Goal: Task Accomplishment & Management: Use online tool/utility

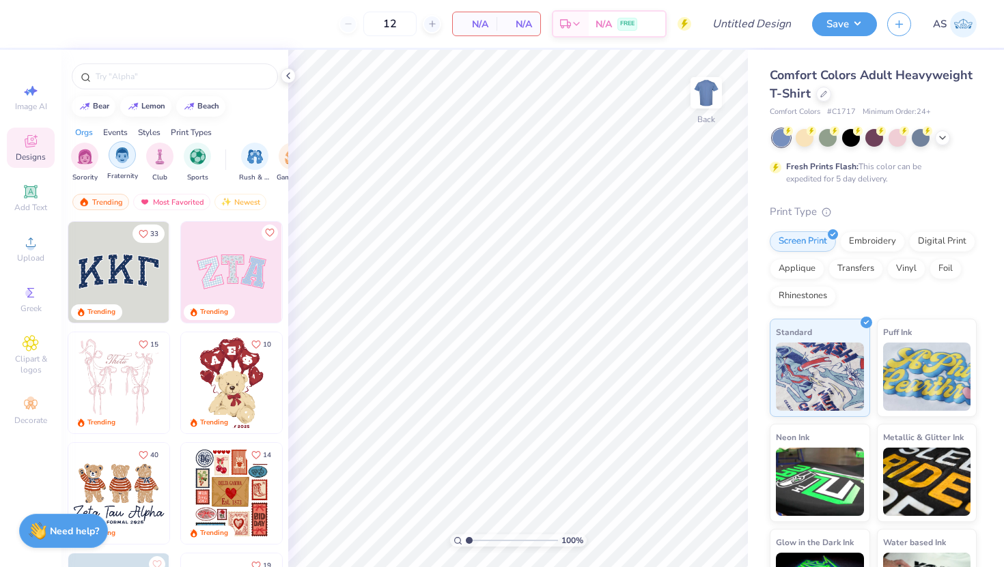
click at [128, 159] on img "filter for Fraternity" at bounding box center [122, 155] width 15 height 16
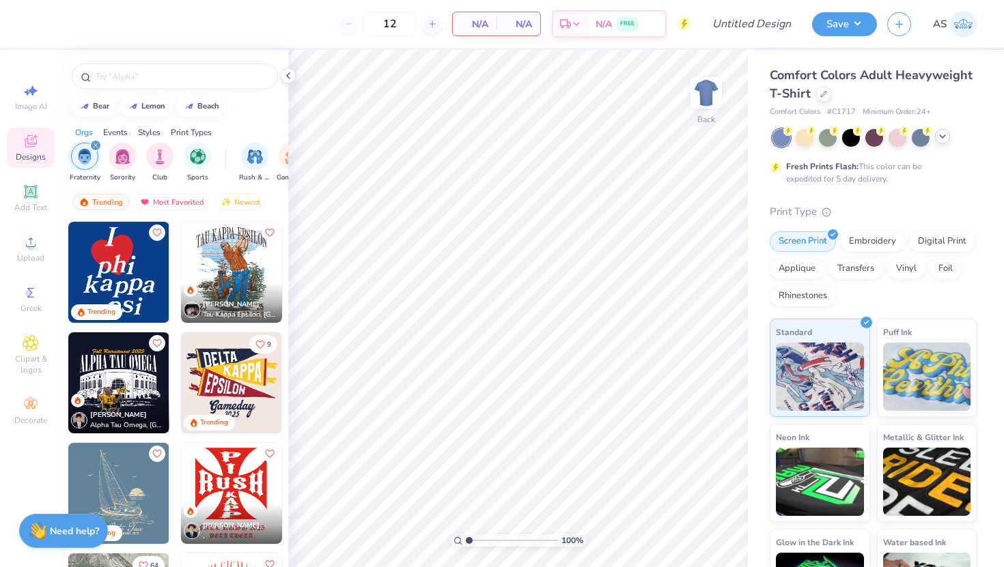
click at [945, 143] on div at bounding box center [874, 138] width 204 height 18
click at [945, 141] on icon at bounding box center [942, 136] width 11 height 11
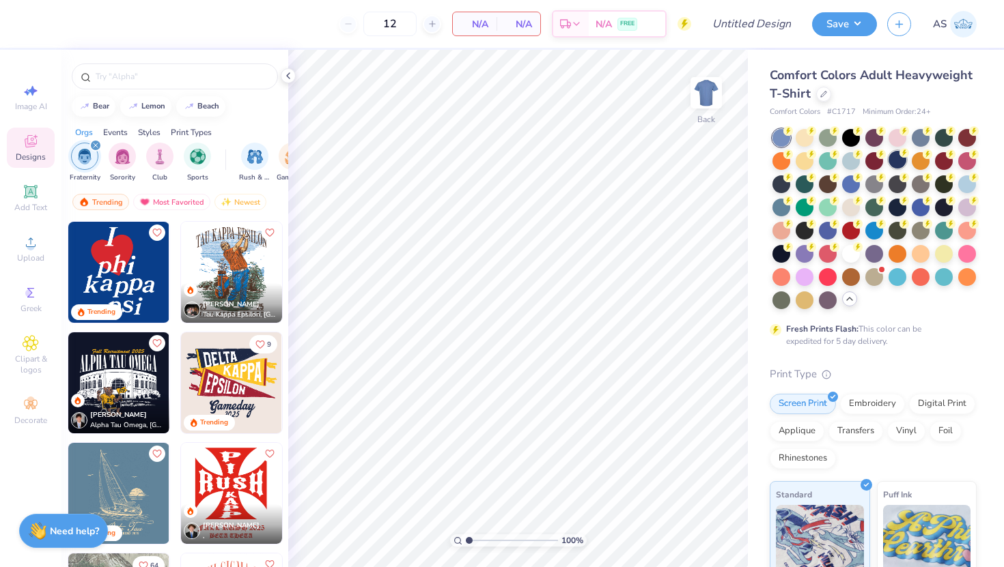
click at [898, 164] on div at bounding box center [897, 160] width 18 height 18
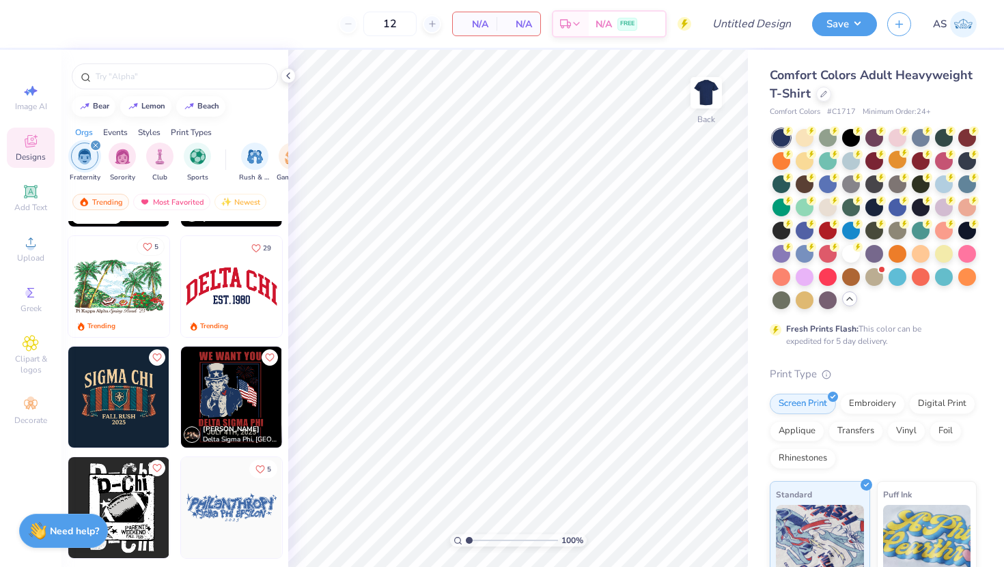
scroll to position [849, 0]
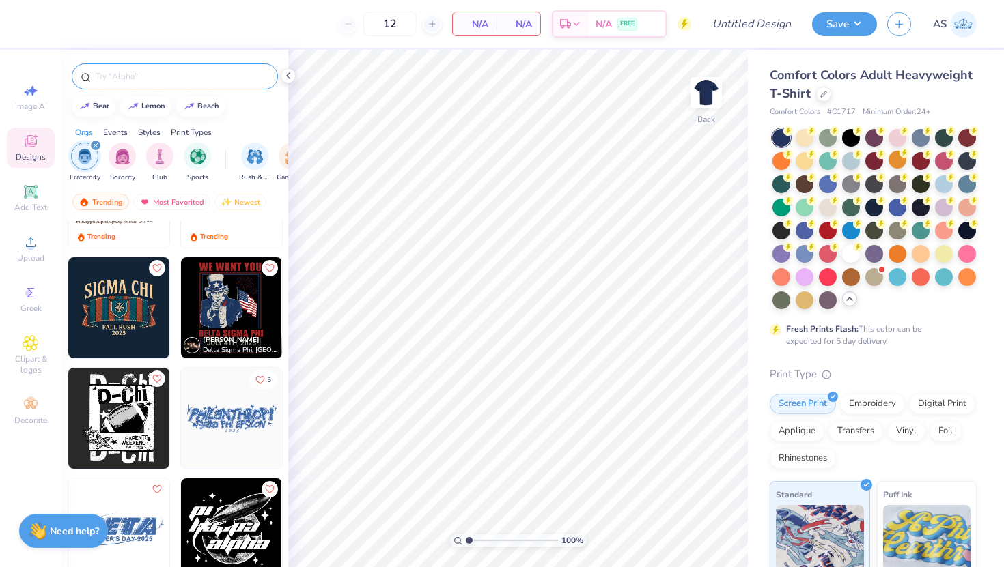
click at [223, 75] on input "text" at bounding box center [181, 77] width 175 height 14
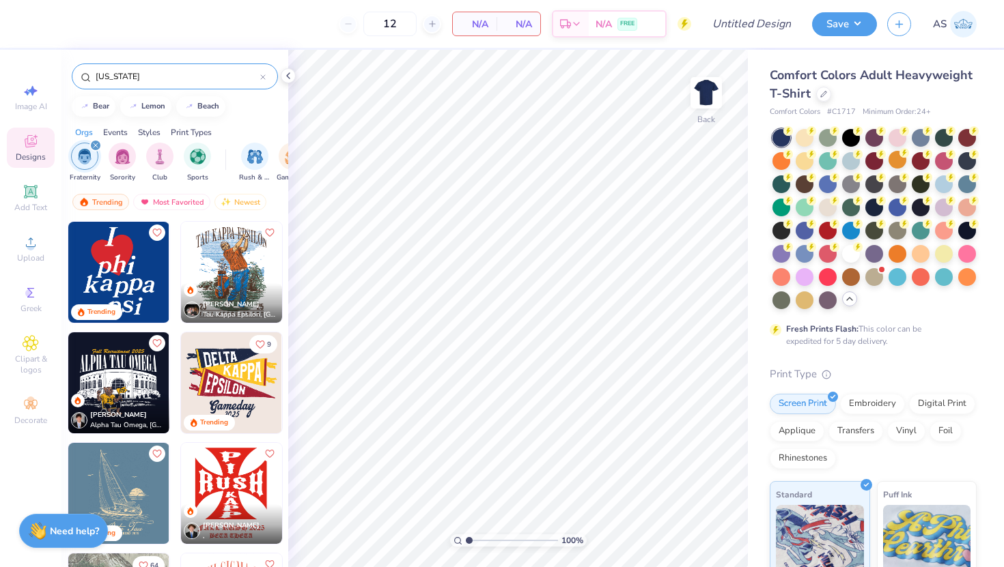
type input "kansas"
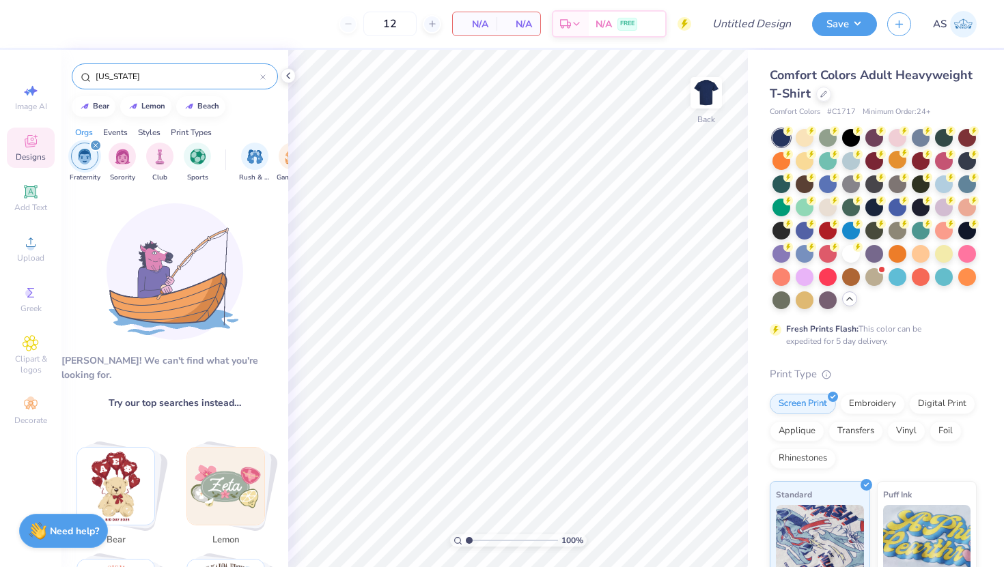
click at [267, 74] on div "kansas" at bounding box center [175, 76] width 206 height 26
click at [266, 74] on div "kansas" at bounding box center [175, 76] width 206 height 26
click at [264, 76] on icon at bounding box center [263, 77] width 4 height 4
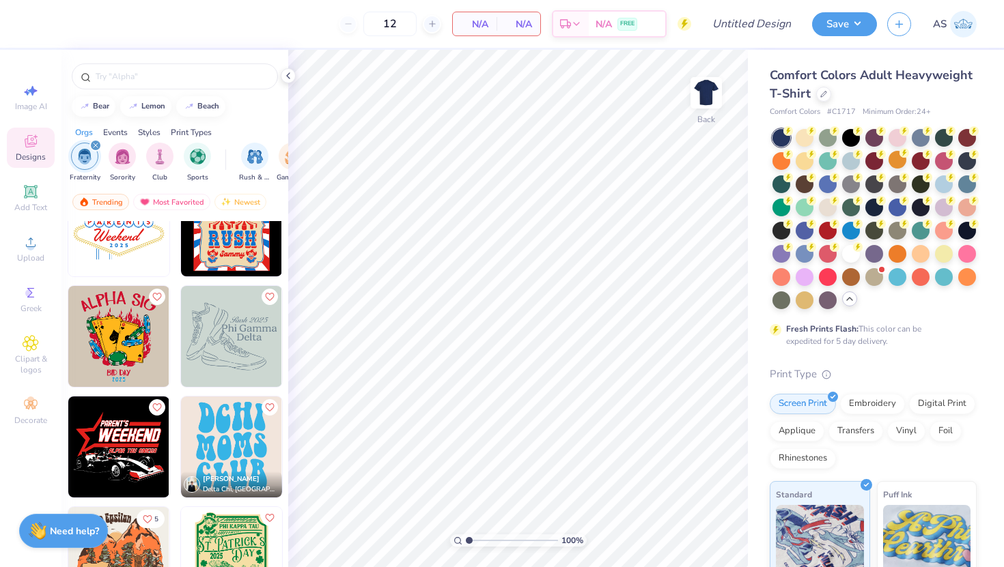
scroll to position [6682, 0]
click at [703, 98] on img at bounding box center [706, 93] width 55 height 55
click at [33, 305] on span "Greek" at bounding box center [30, 308] width 21 height 11
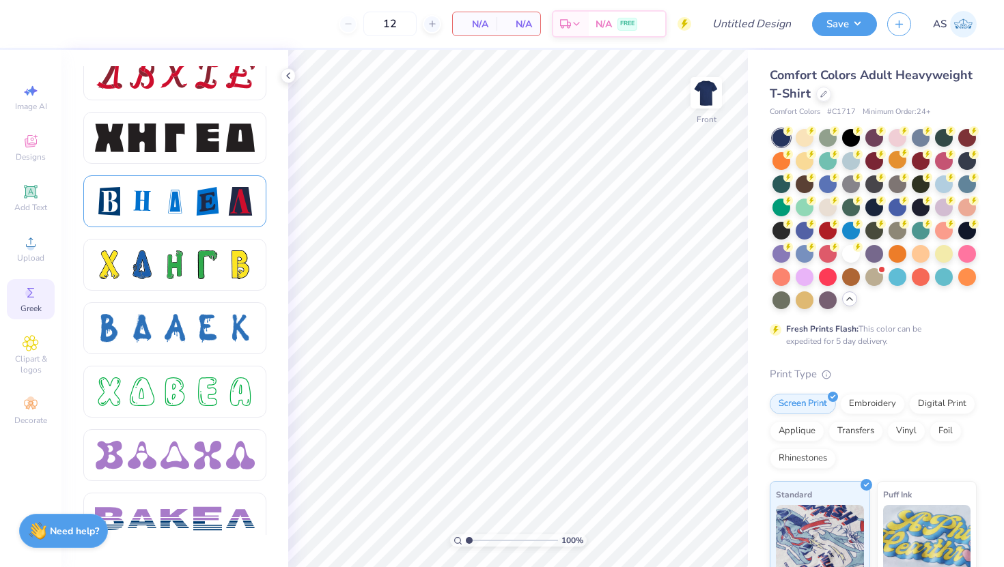
scroll to position [1751, 0]
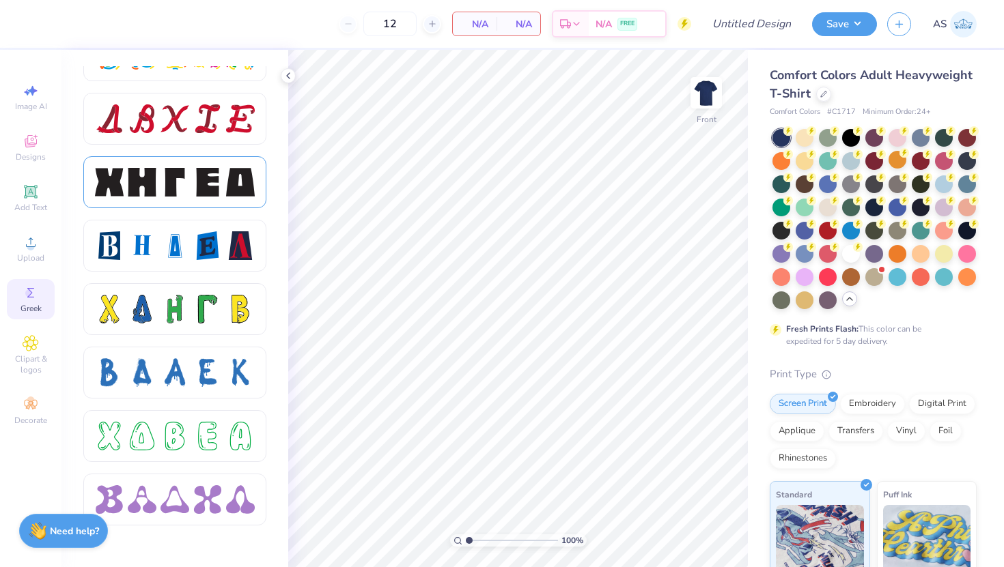
click at [222, 195] on div at bounding box center [175, 182] width 160 height 29
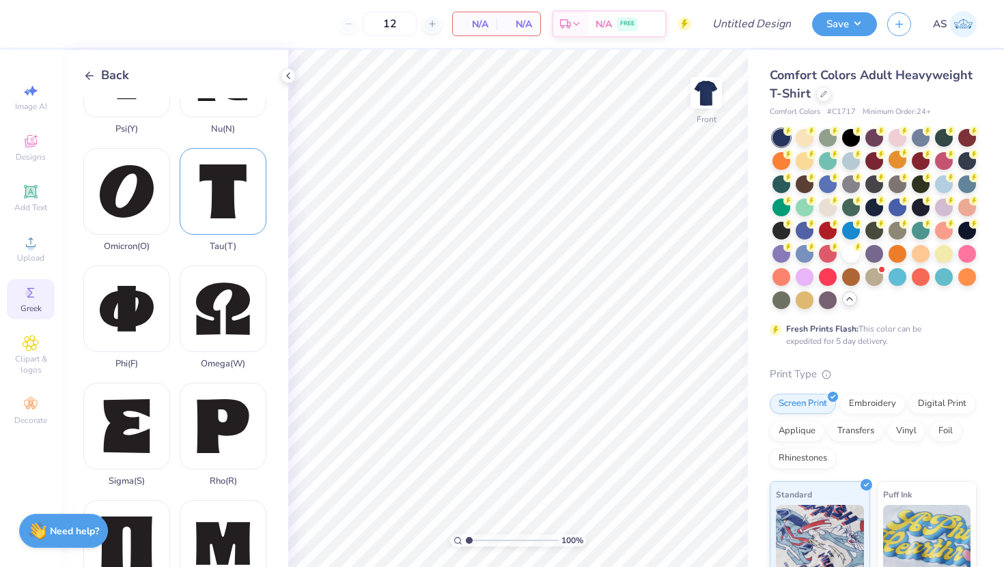
scroll to position [655, 0]
click at [142, 307] on div "Phi ( F )" at bounding box center [126, 317] width 87 height 104
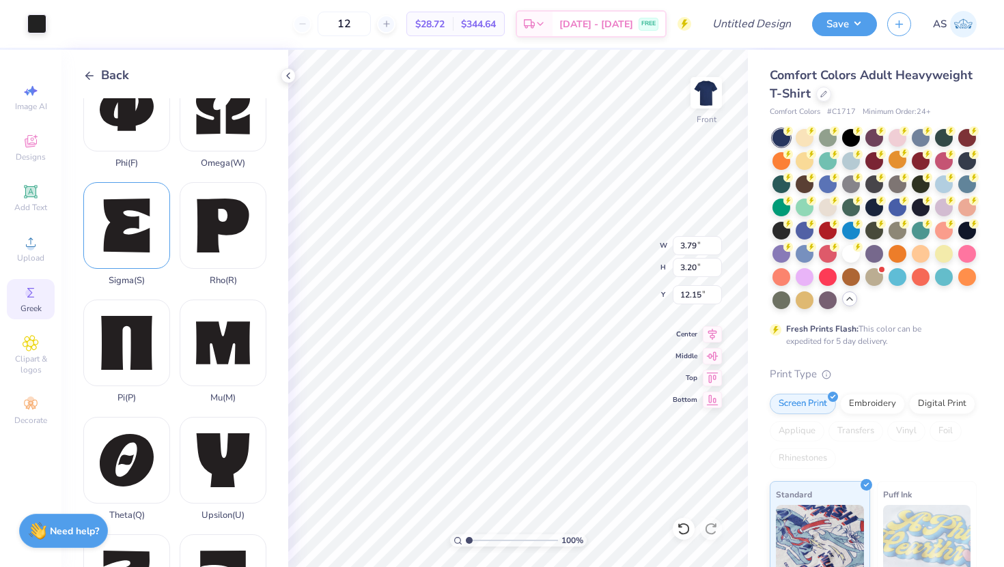
scroll to position [851, 0]
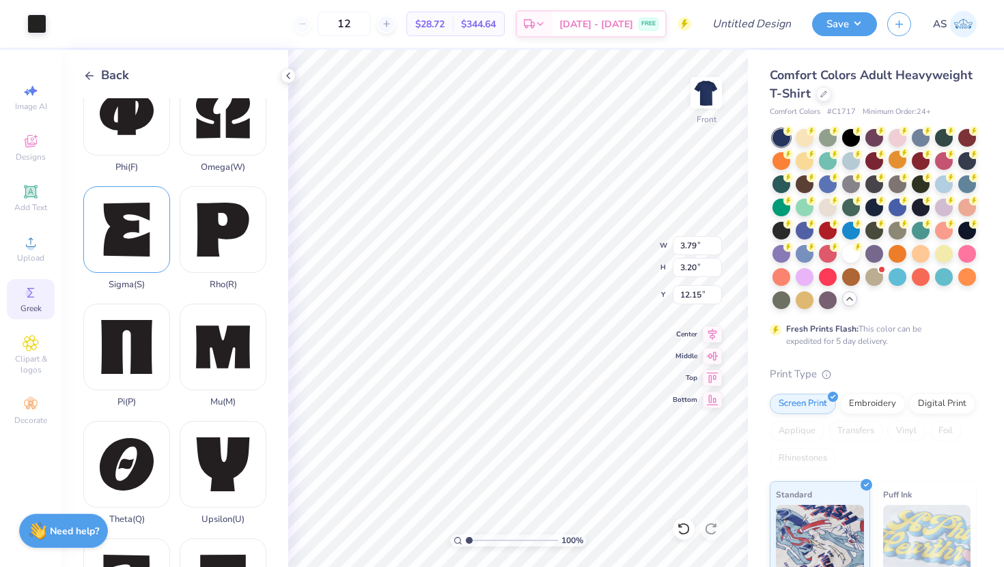
click at [143, 440] on div "Theta ( Q )" at bounding box center [126, 473] width 87 height 104
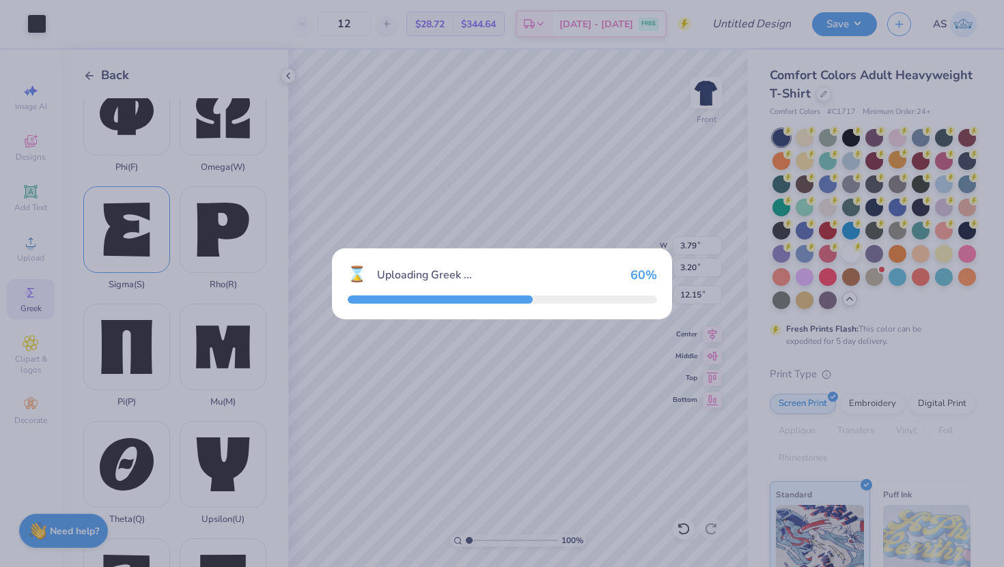
type input "3.47"
type input "3.37"
type input "12.06"
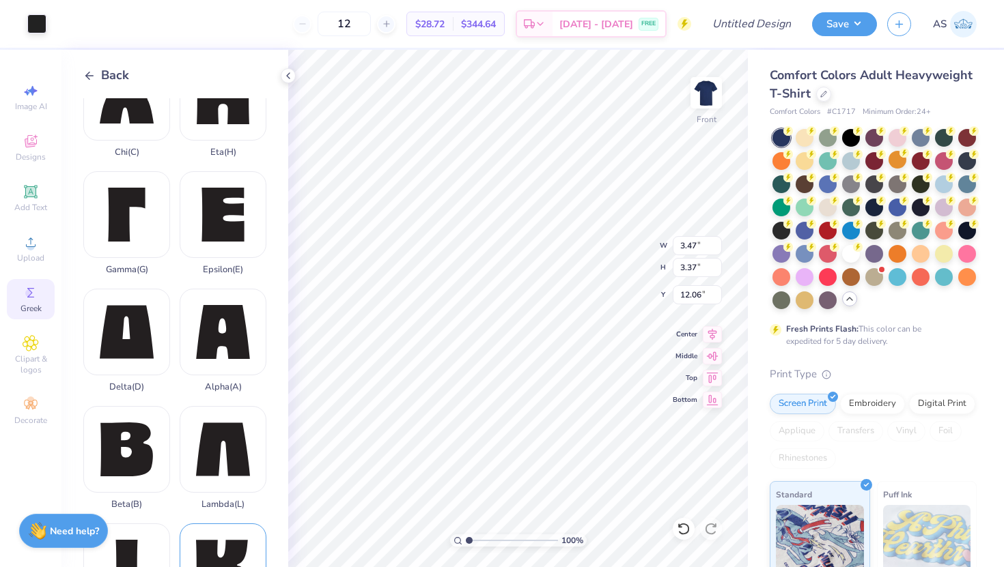
scroll to position [3, 0]
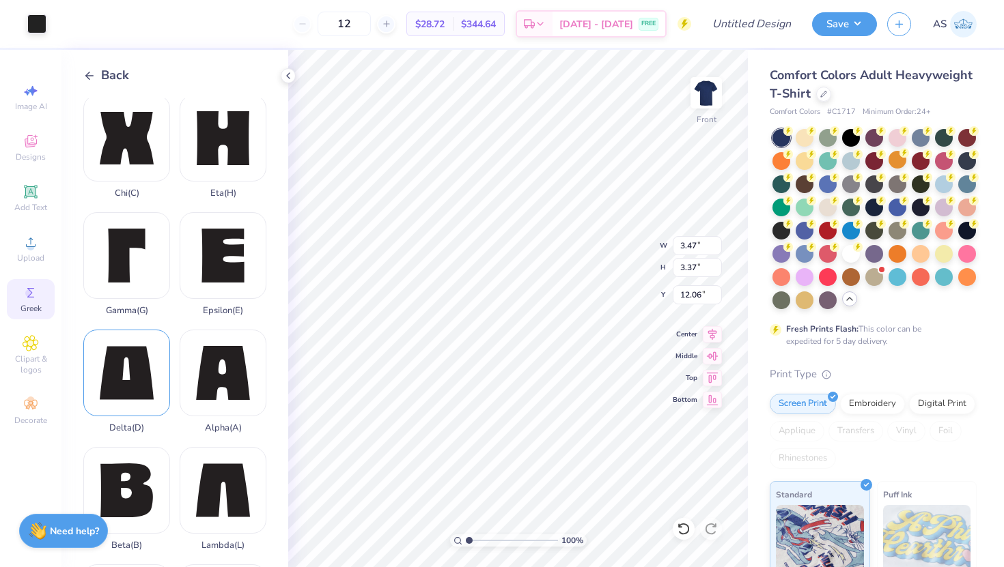
click at [136, 370] on div "Delta ( D )" at bounding box center [126, 382] width 87 height 104
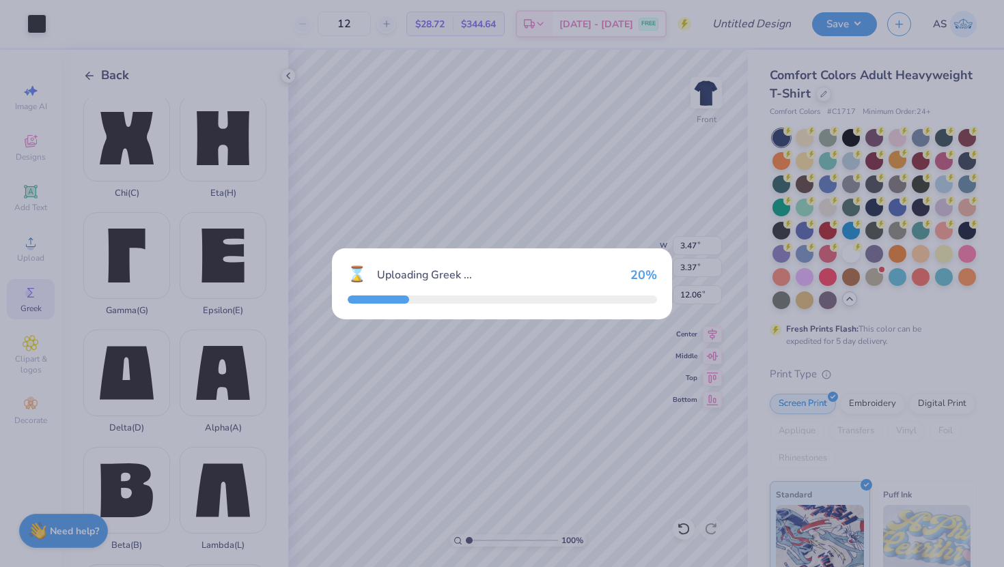
type input "3.24"
type input "3.20"
type input "12.15"
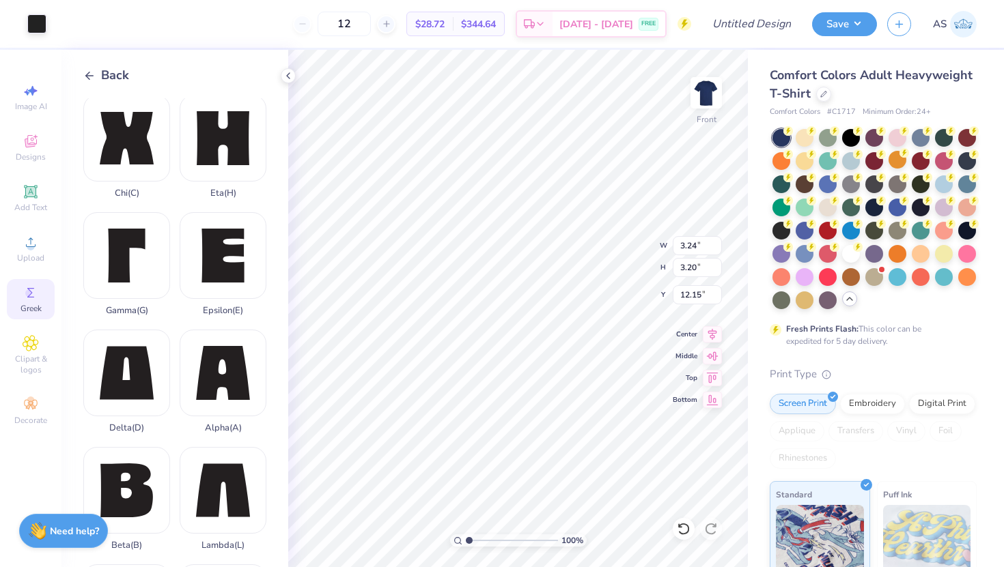
type input "5.52"
type input "3.47"
type input "3.37"
type input "5.52"
type input "3.79"
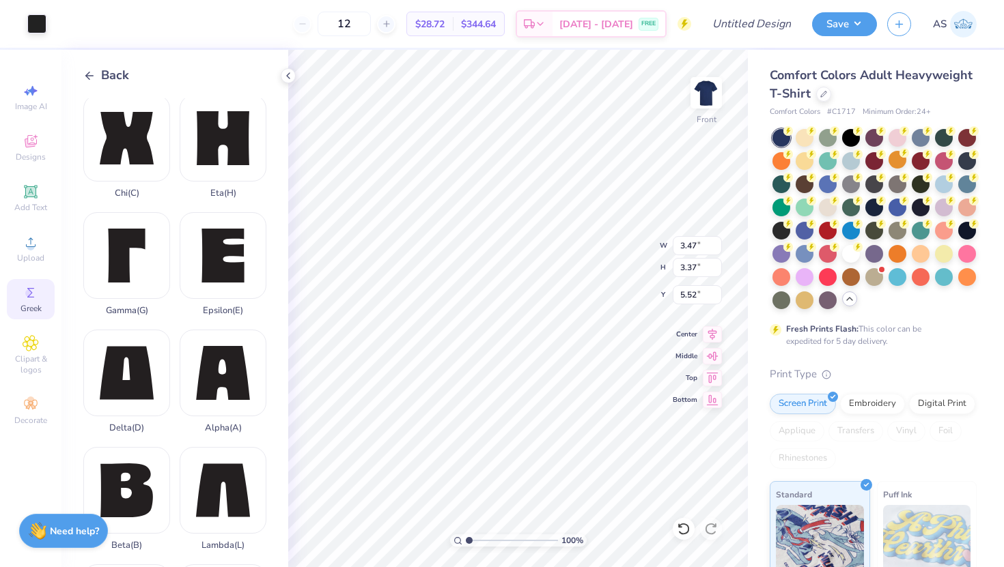
type input "3.20"
type input "5.52"
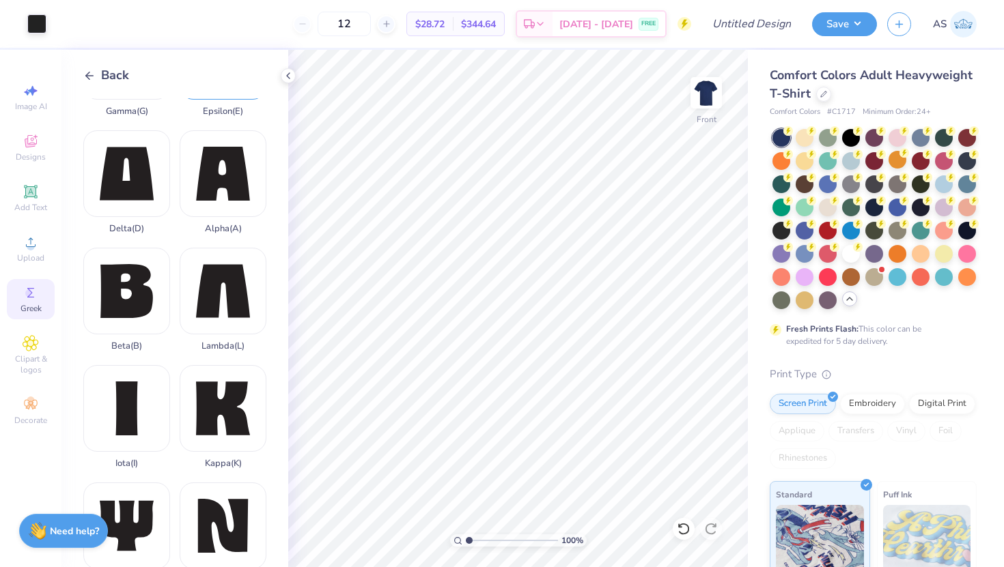
scroll to position [334, 0]
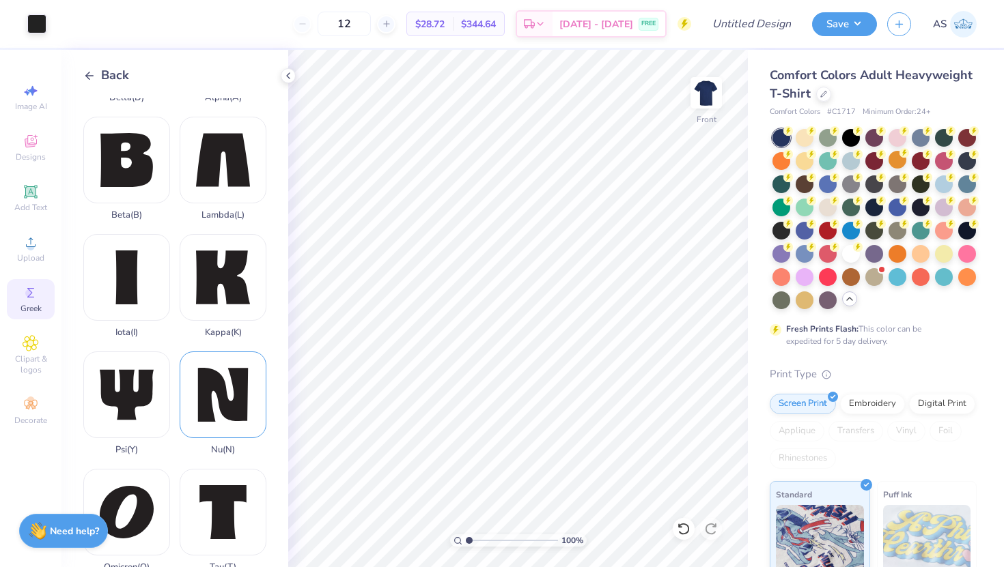
click at [234, 410] on div "Nu ( N )" at bounding box center [223, 404] width 87 height 104
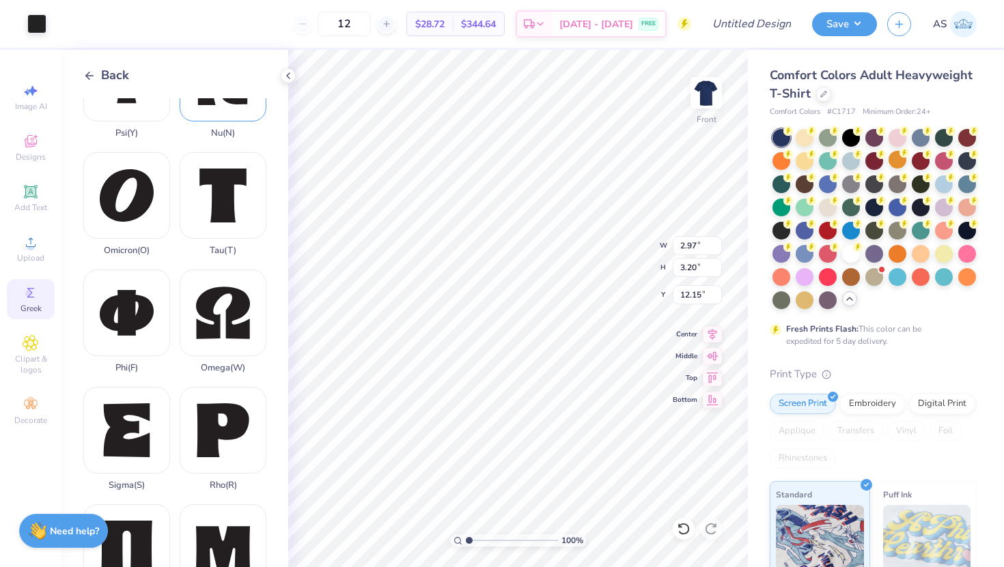
scroll to position [811, 0]
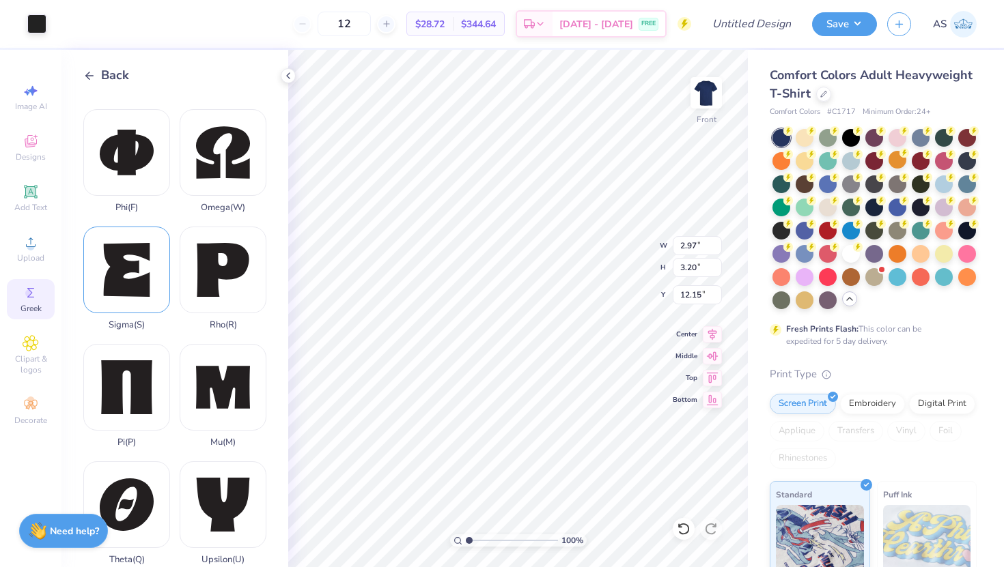
click at [141, 297] on div "Sigma ( S )" at bounding box center [126, 279] width 87 height 104
type input "2.76"
type input "3.23"
type input "12.14"
type input "8.92"
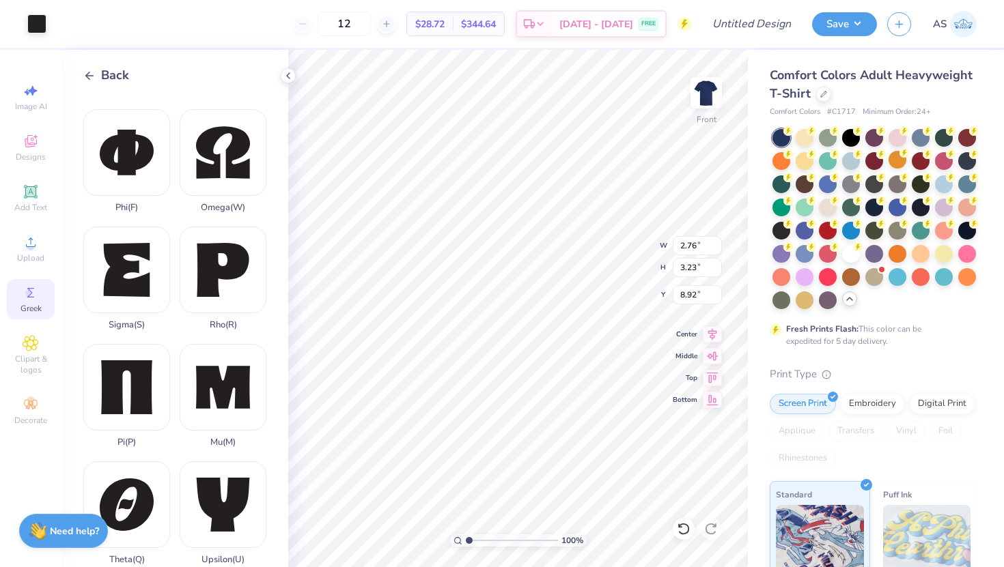
type input "2.97"
type input "3.20"
type input "8.95"
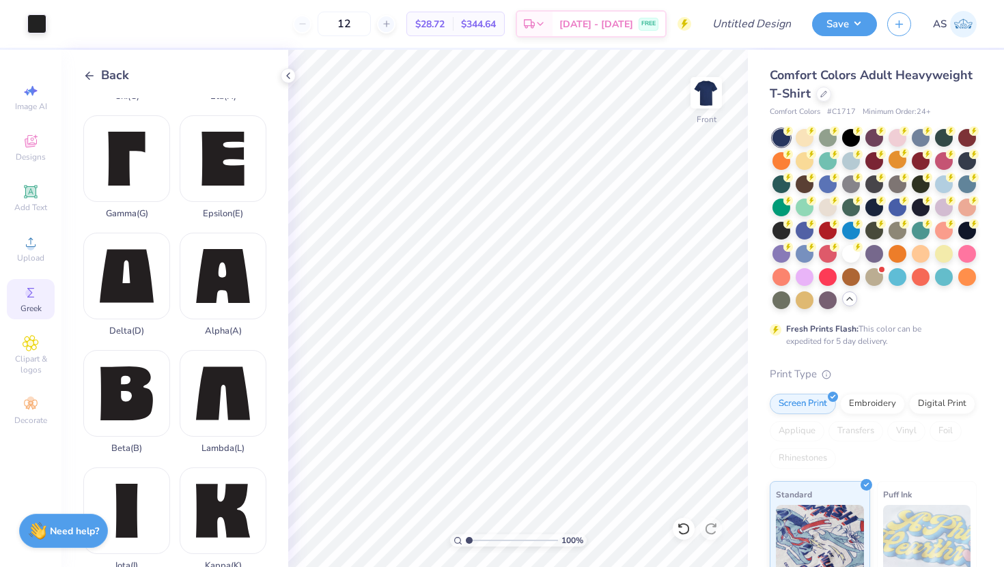
scroll to position [98, 0]
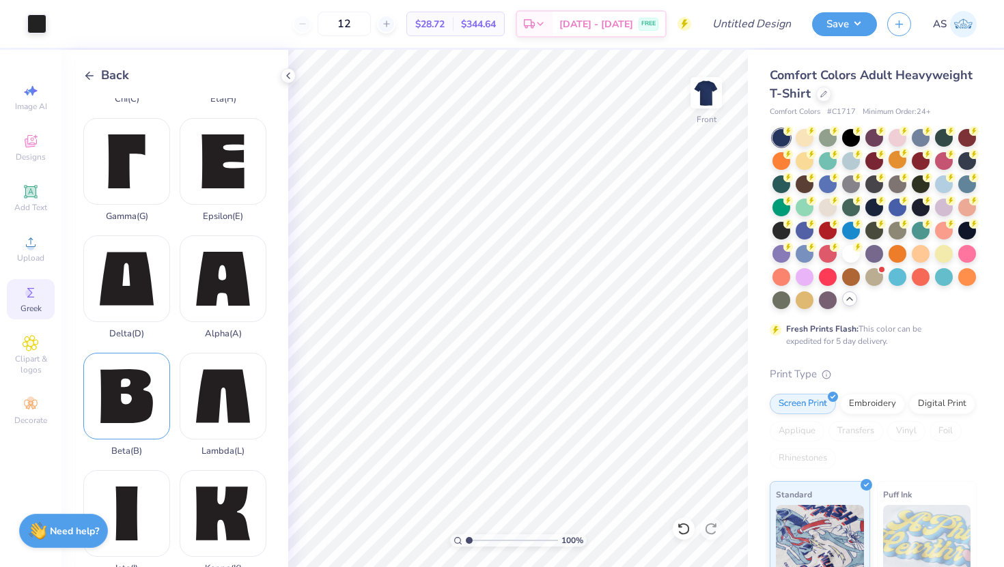
click at [117, 402] on div "Beta ( B )" at bounding box center [126, 405] width 87 height 104
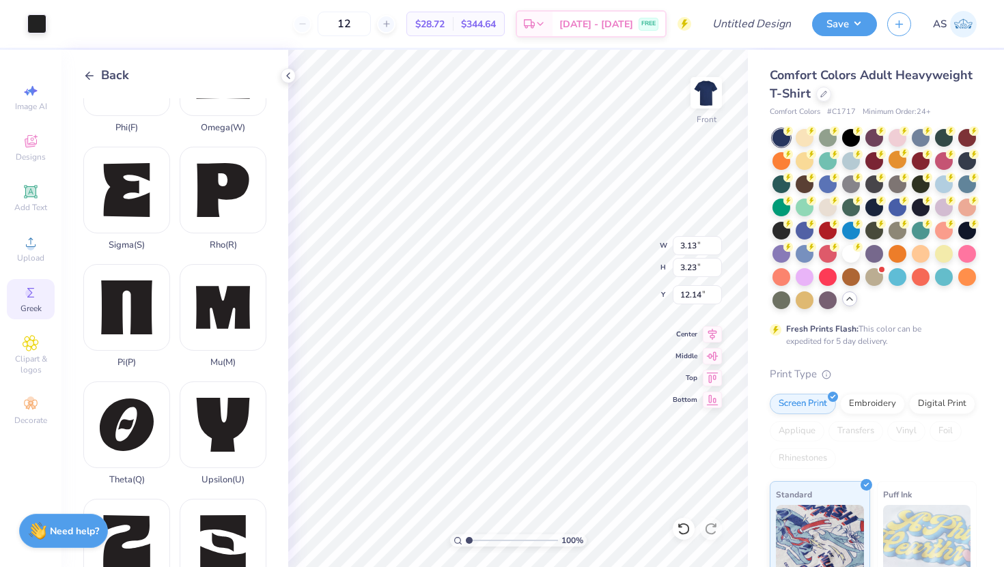
scroll to position [899, 0]
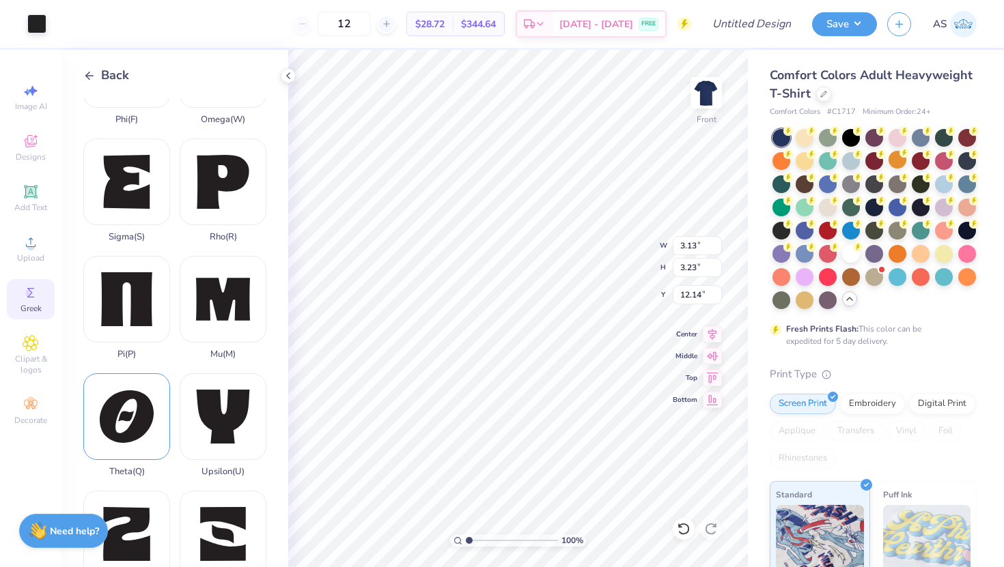
click at [126, 415] on div "Theta ( Q )" at bounding box center [126, 425] width 87 height 104
type input "3.47"
type input "3.37"
type input "12.06"
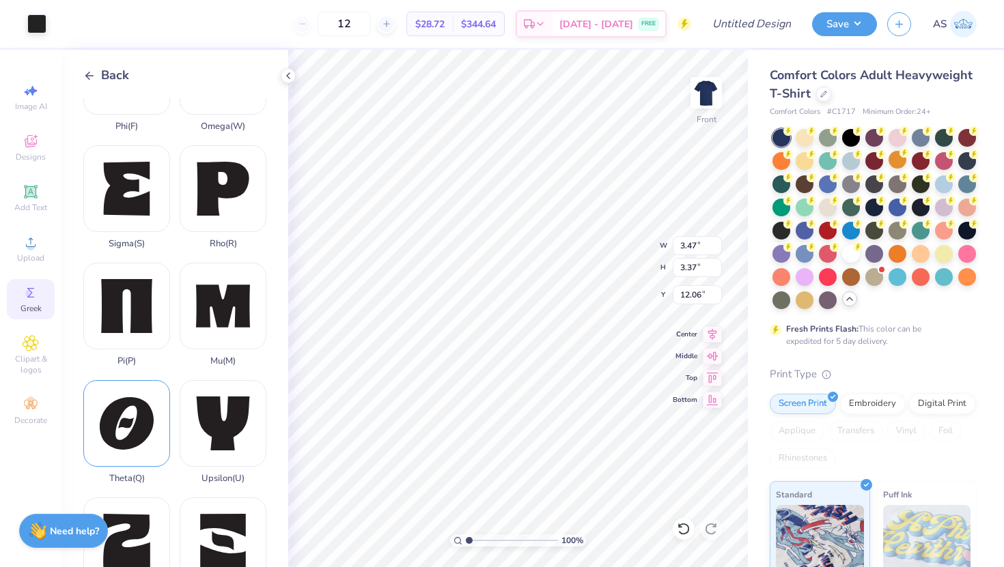
scroll to position [893, 0]
click at [119, 329] on div "Pi ( P )" at bounding box center [126, 314] width 87 height 104
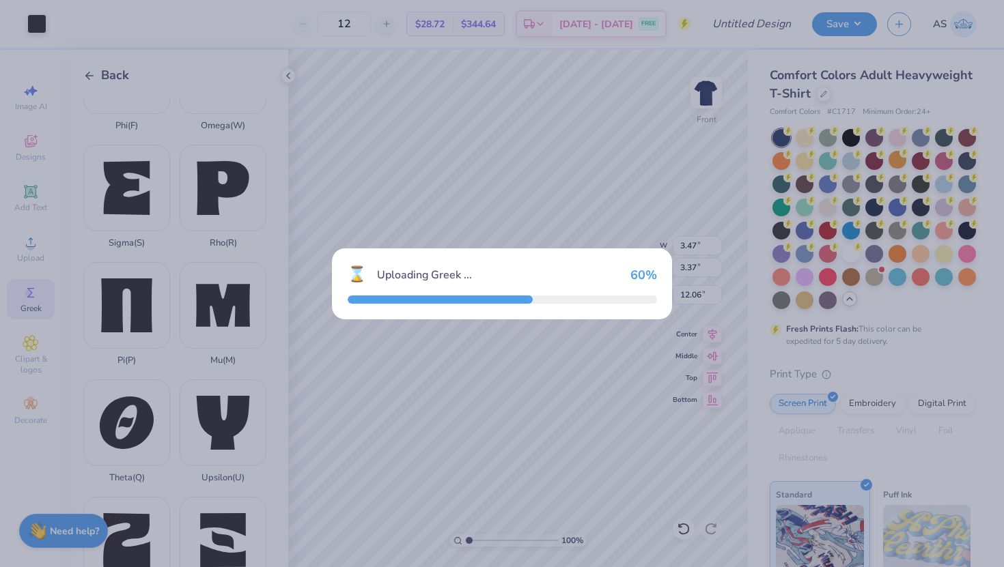
type input "3.02"
type input "3.20"
type input "12.15"
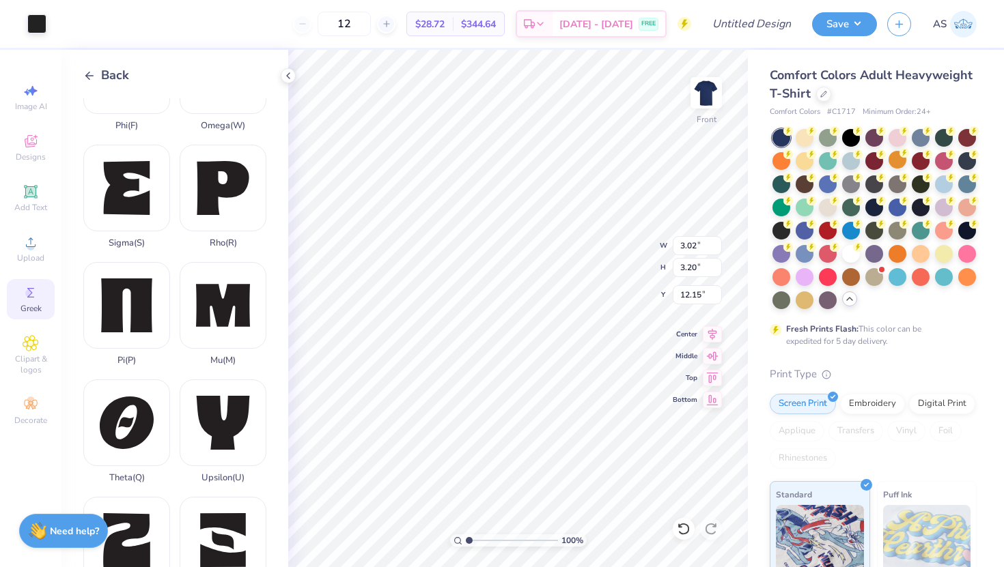
type input "3.47"
type input "3.37"
type input "18.88"
type input "3.13"
type input "3.23"
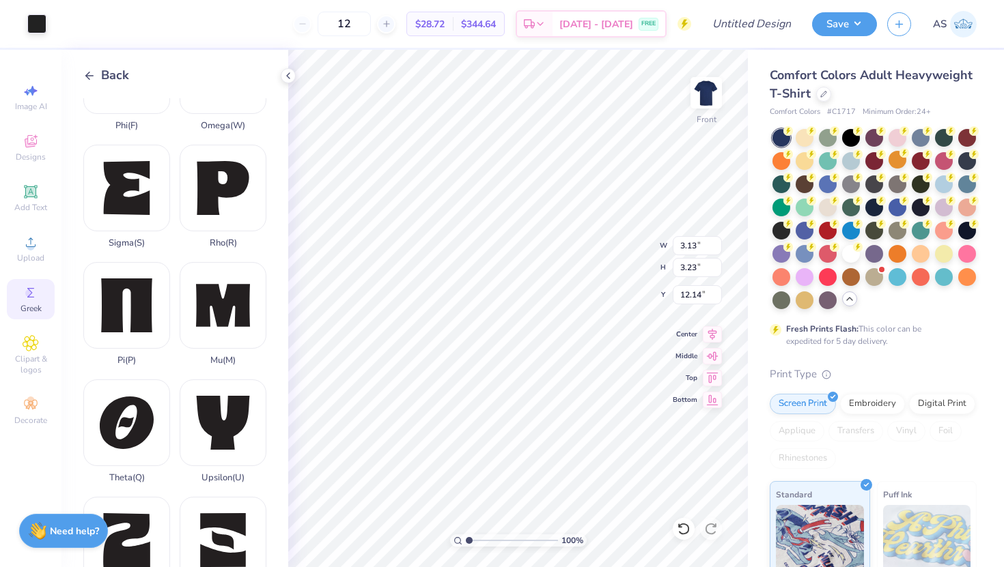
type input "12.47"
type input "3.47"
type input "3.37"
type input "12.47"
type input "3.02"
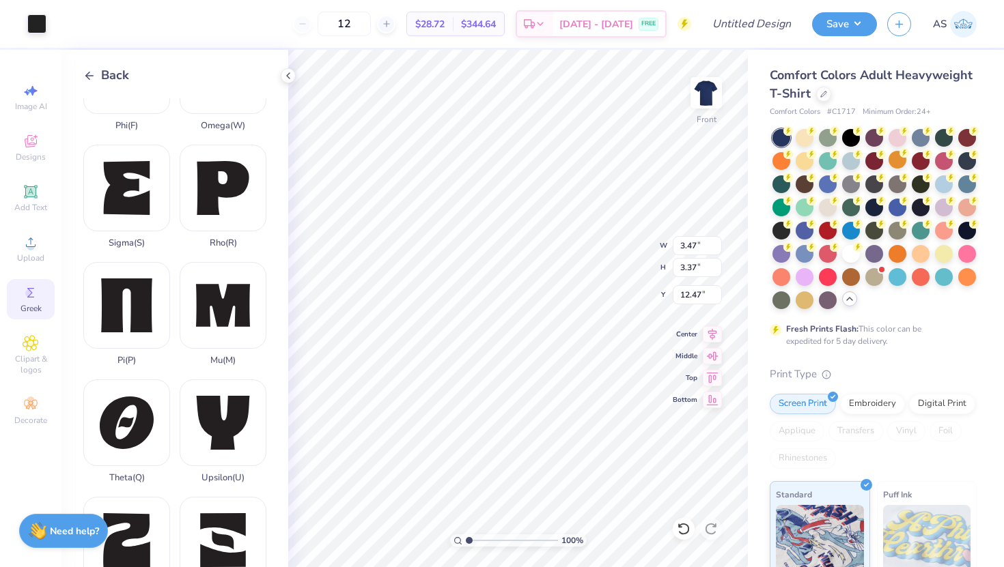
type input "3.20"
type input "12.47"
type input "3.13"
type input "3.23"
type input "12.47"
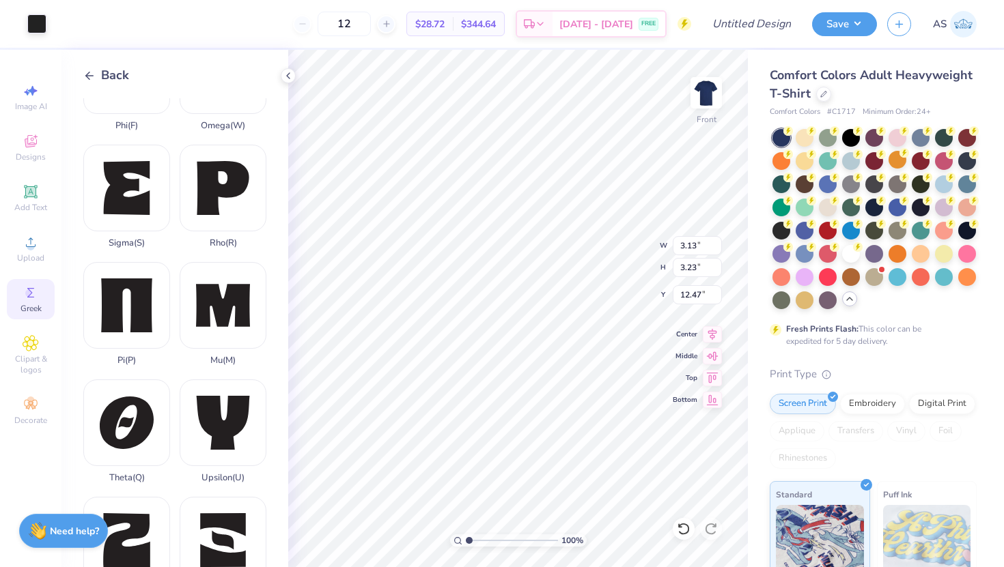
type input "3.47"
type input "3.37"
type input "12.38"
click at [27, 27] on div at bounding box center [36, 22] width 19 height 19
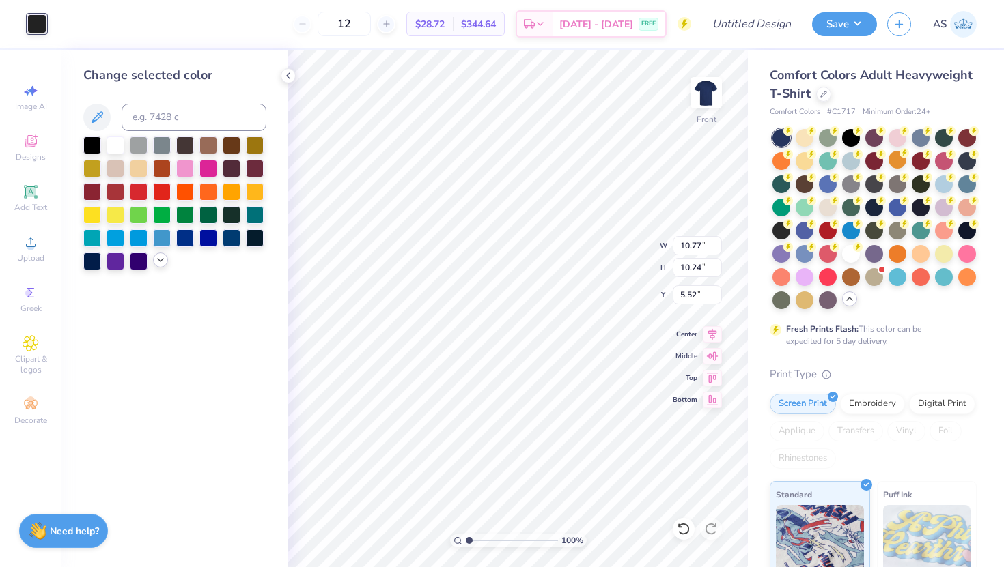
click at [158, 262] on icon at bounding box center [160, 260] width 11 height 11
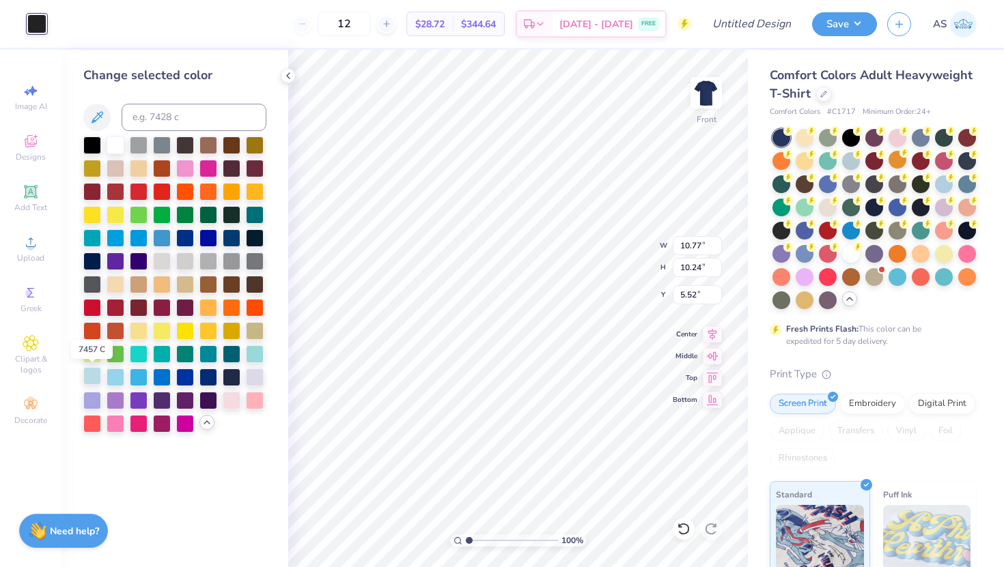
click at [90, 378] on div at bounding box center [92, 376] width 18 height 18
type input "8.47"
type input "8.05"
type input "7.48"
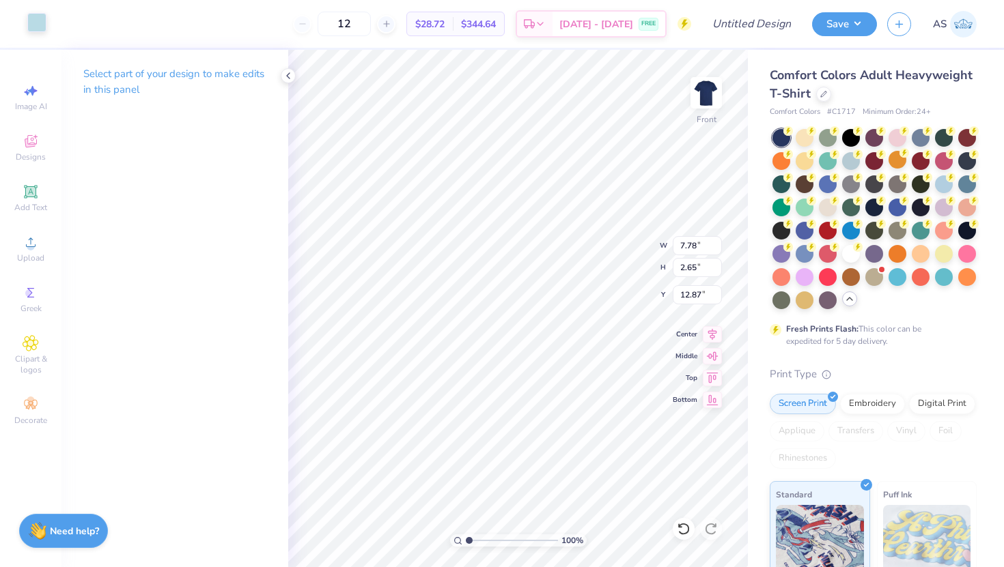
click at [42, 21] on div at bounding box center [36, 22] width 19 height 19
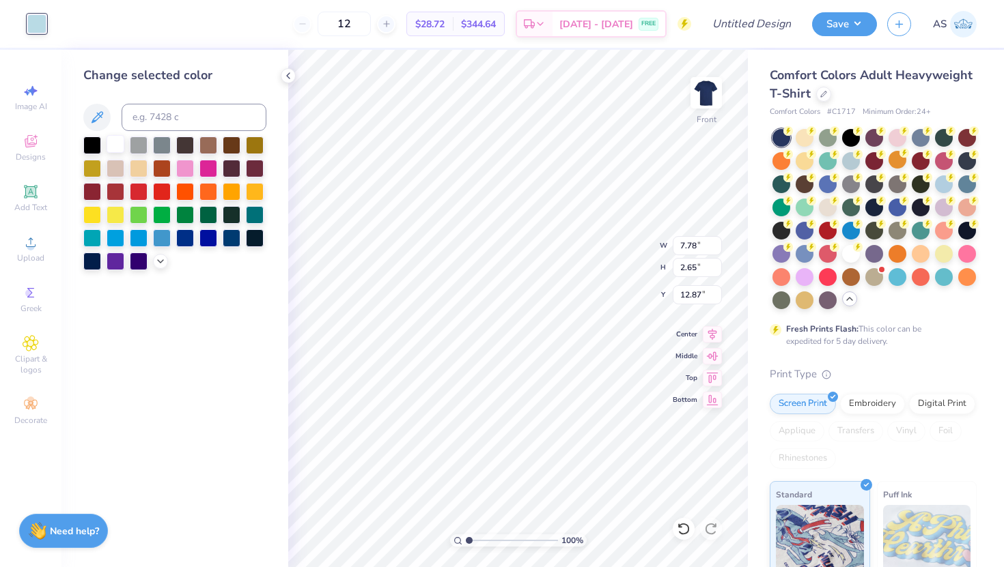
click at [116, 143] on div at bounding box center [116, 144] width 18 height 18
type input "2.73"
type input "7.50"
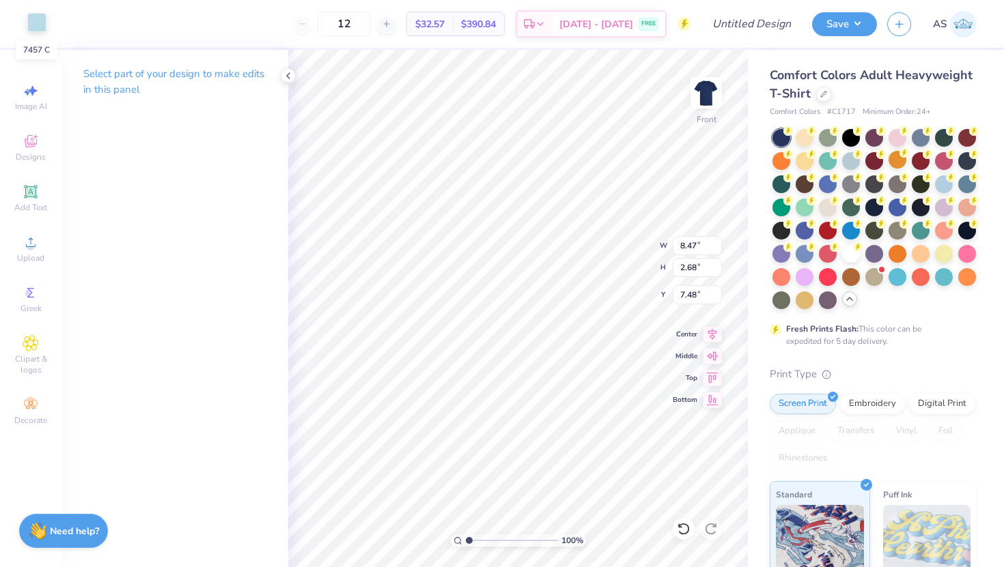
click at [40, 16] on div at bounding box center [36, 22] width 19 height 19
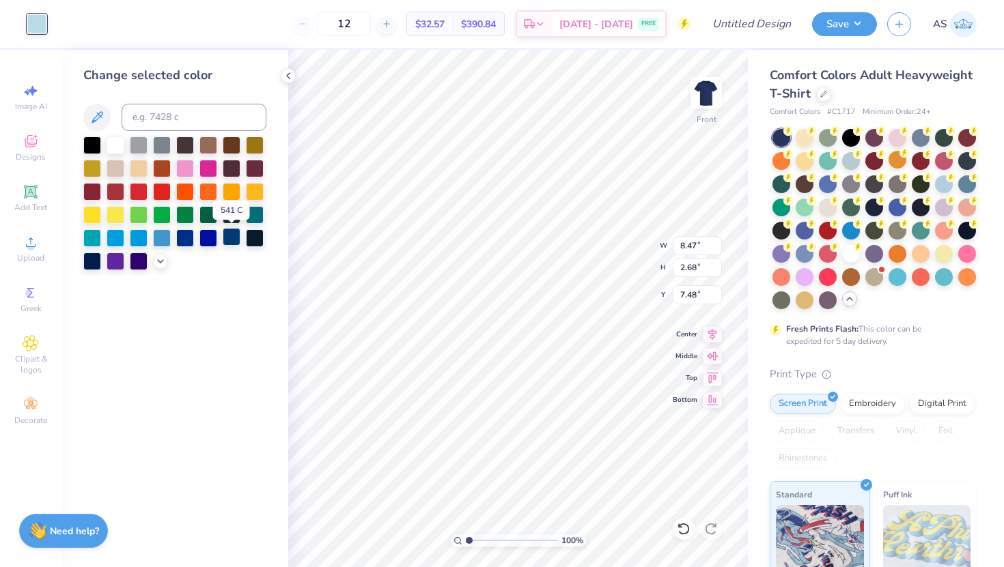
click at [231, 240] on div at bounding box center [232, 237] width 18 height 18
click at [164, 240] on div at bounding box center [162, 237] width 18 height 18
click at [159, 273] on div "Change selected color" at bounding box center [174, 309] width 227 height 518
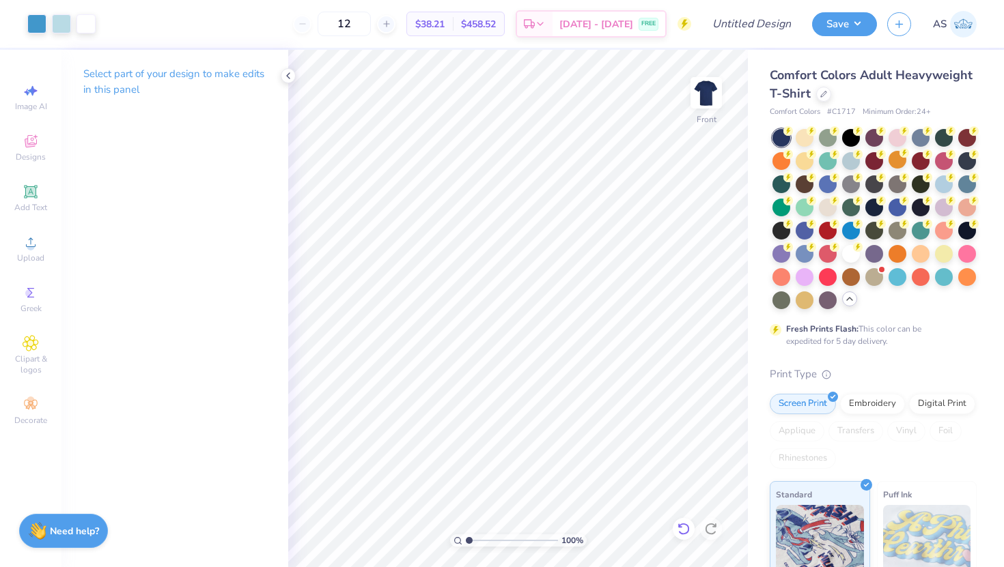
click at [685, 532] on icon at bounding box center [684, 529] width 14 height 14
click at [685, 531] on icon at bounding box center [684, 529] width 14 height 14
click at [38, 197] on icon at bounding box center [31, 192] width 16 height 16
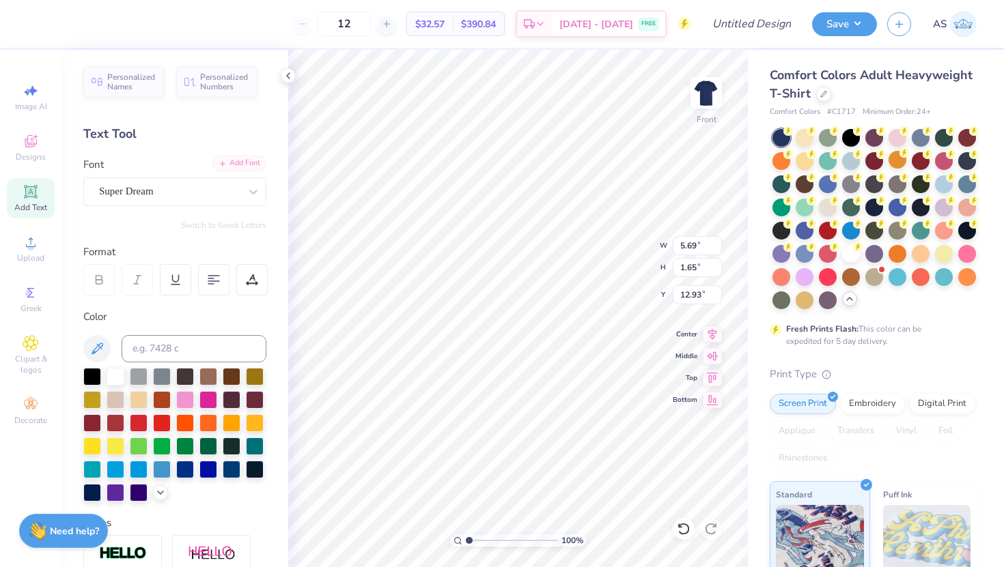
scroll to position [0, 3]
type textarea "Day On The Hill"
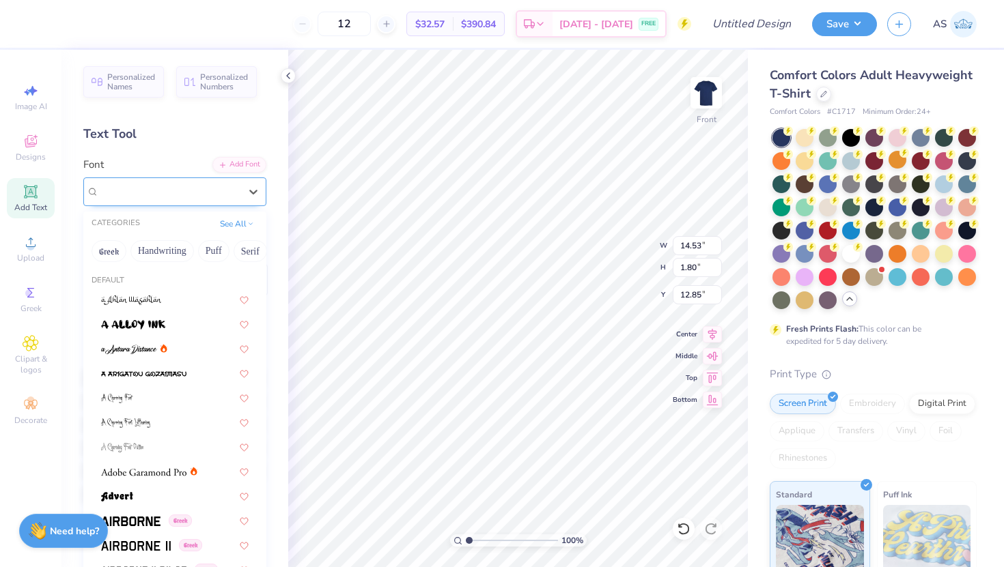
click at [169, 201] on div "Super Dream" at bounding box center [169, 191] width 143 height 21
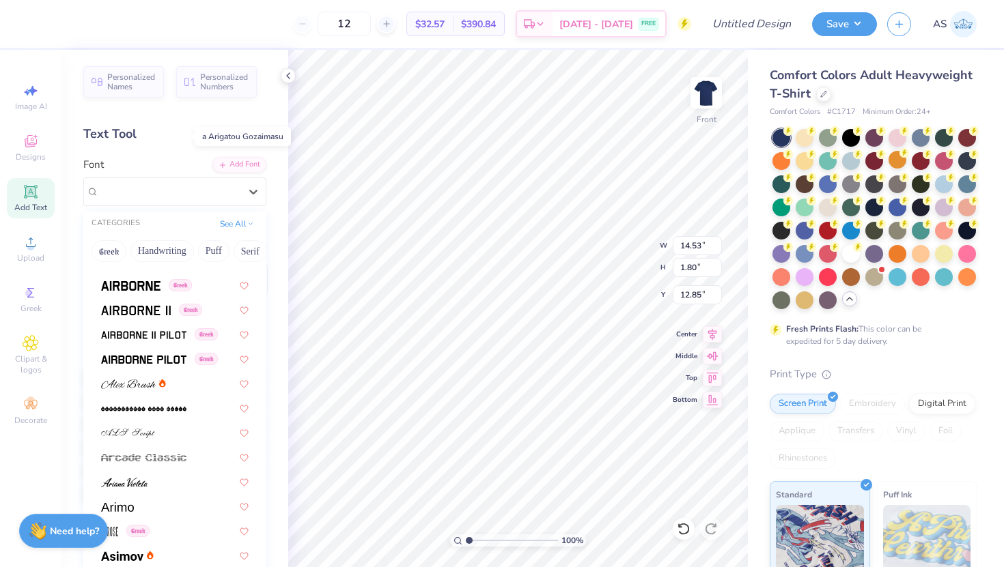
scroll to position [237, 0]
click at [252, 251] on button "Serif" at bounding box center [250, 251] width 33 height 22
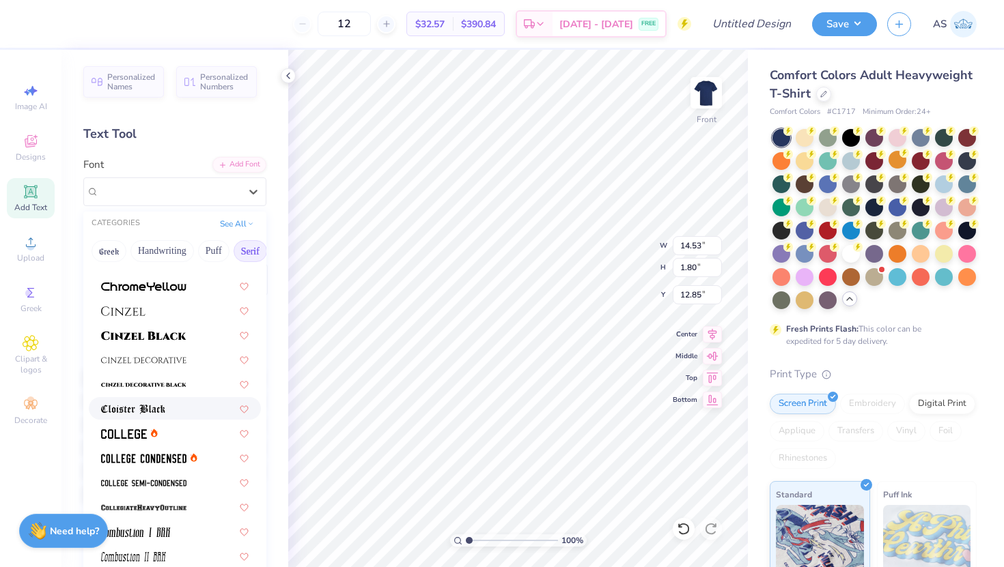
scroll to position [236, 0]
click at [171, 453] on span at bounding box center [143, 457] width 85 height 14
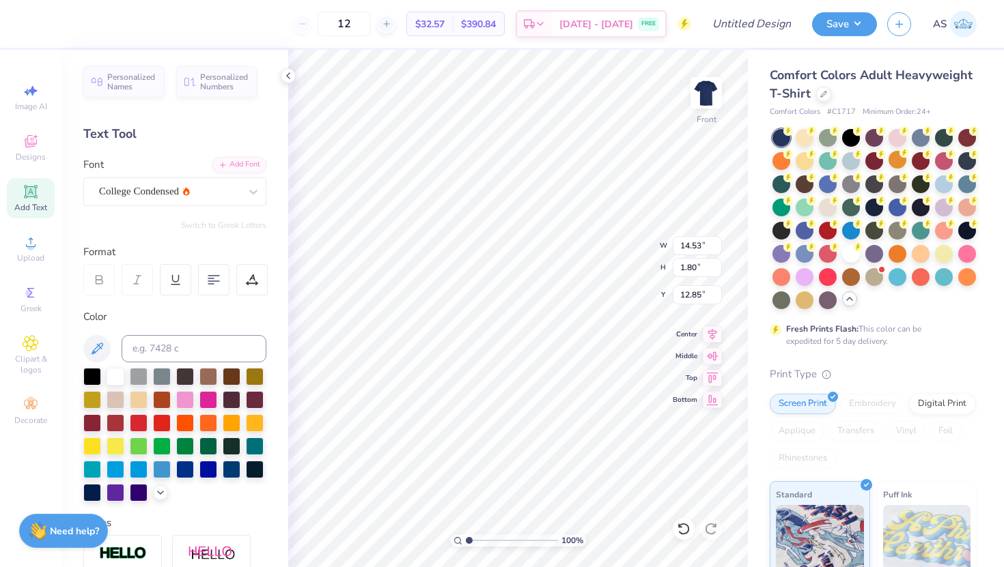
type input "12.08"
type input "1.45"
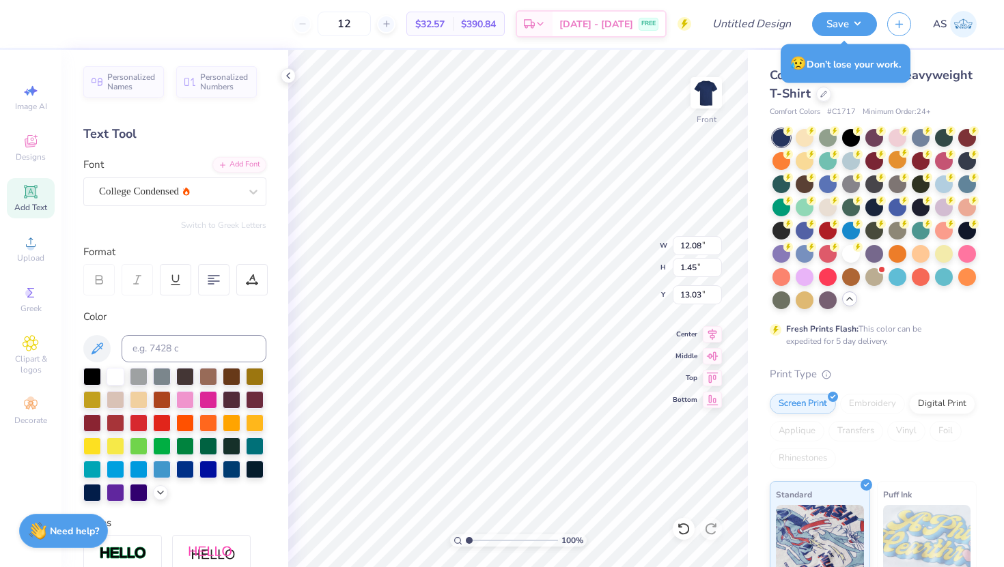
type input "5.61"
type input "8.37"
type input "1.00"
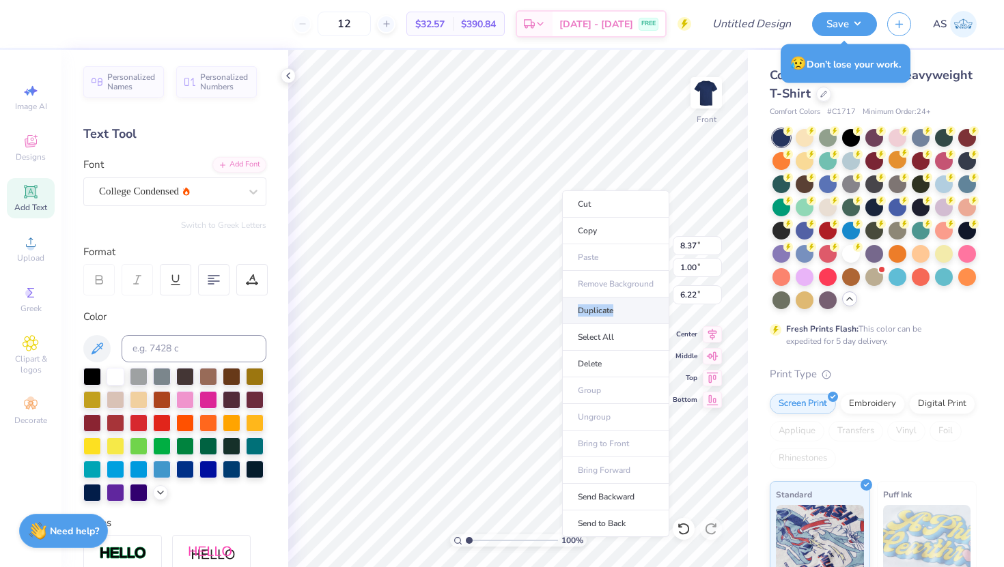
click at [632, 305] on li "Duplicate" at bounding box center [615, 311] width 107 height 27
type input "7.22"
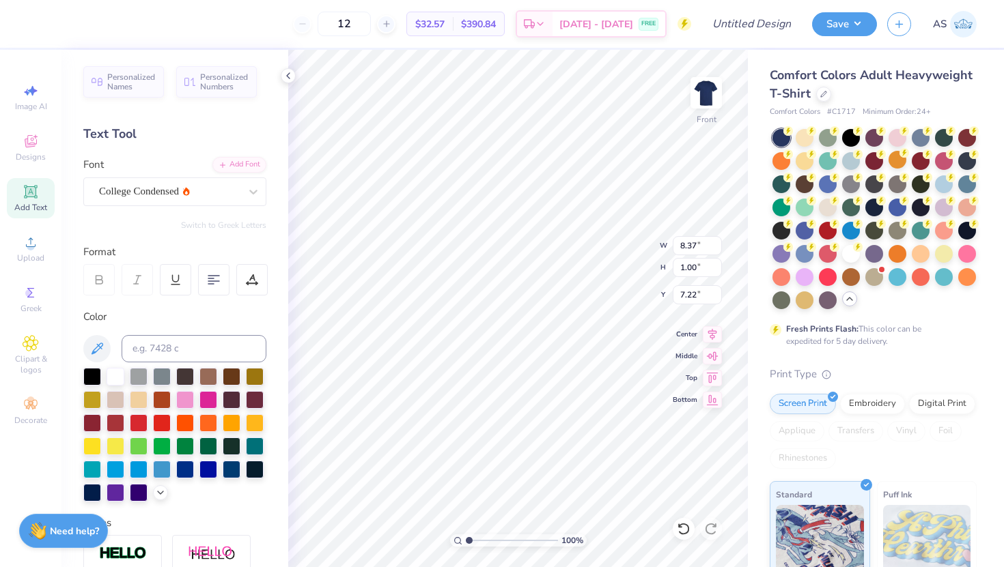
scroll to position [0, 0]
type textarea "D"
type textarea "Lawrence, Kansas"
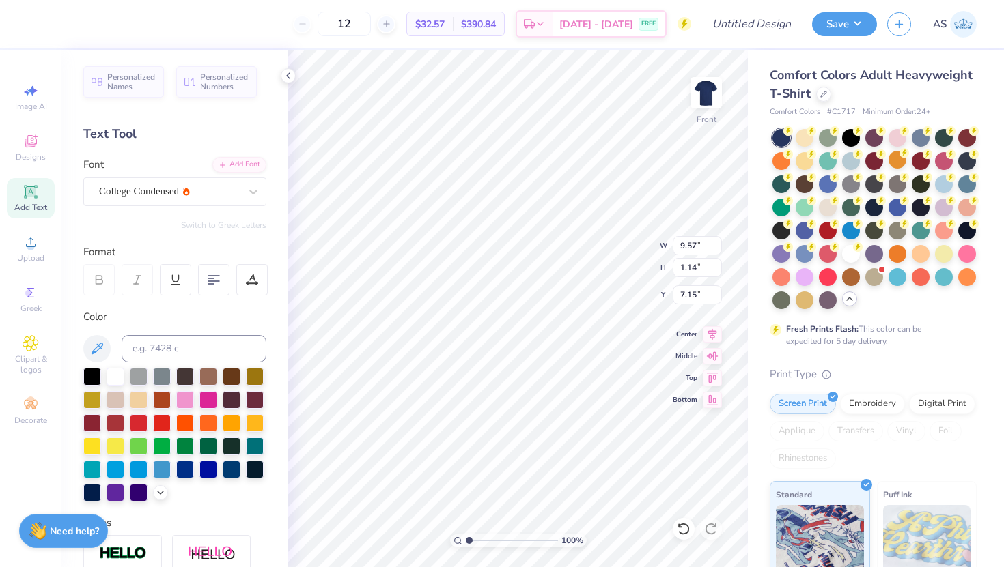
type input "15.95"
type input "9.04"
type input "1.08"
type input "15.86"
type input "10.84"
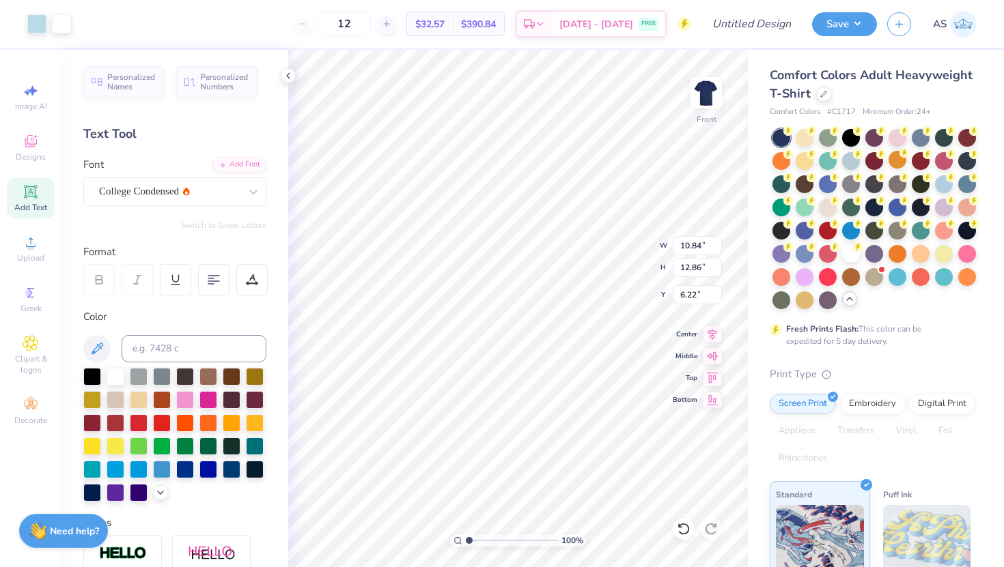
type input "12.86"
type input "4.00"
type input "11.21"
type input "13.30"
type input "3.91"
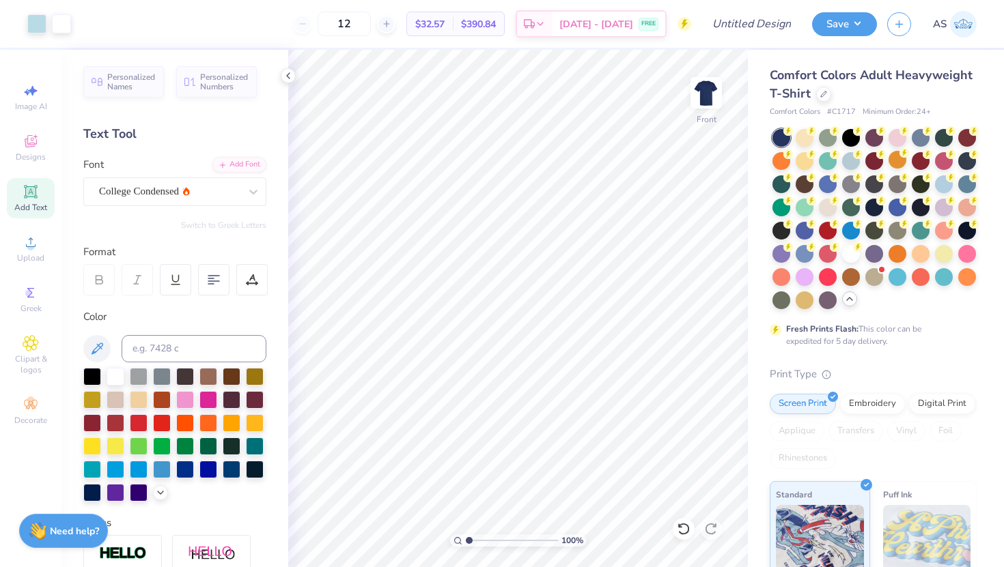
click at [741, 40] on div "Design Title" at bounding box center [751, 24] width 100 height 48
click at [735, 27] on input "Design Title" at bounding box center [768, 23] width 67 height 27
type input "d"
type input "Day On The Hill"
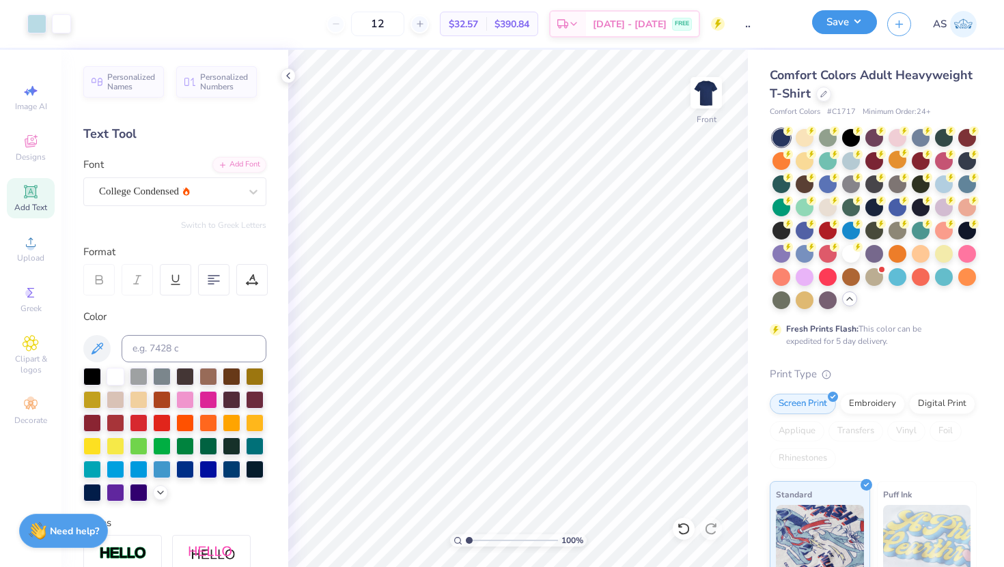
scroll to position [0, 0]
click at [852, 24] on button "Save" at bounding box center [844, 22] width 65 height 24
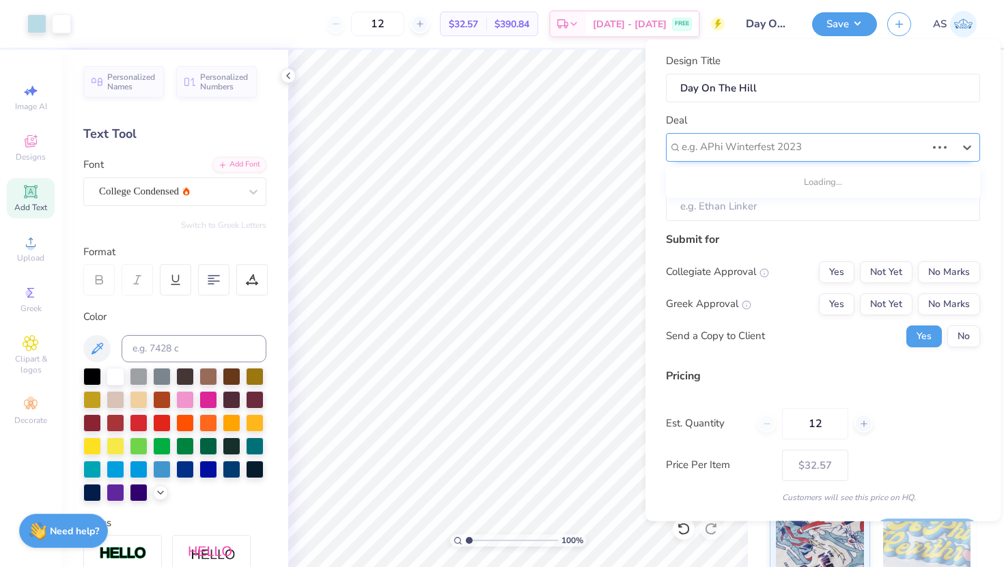
click at [733, 146] on div at bounding box center [803, 147] width 244 height 18
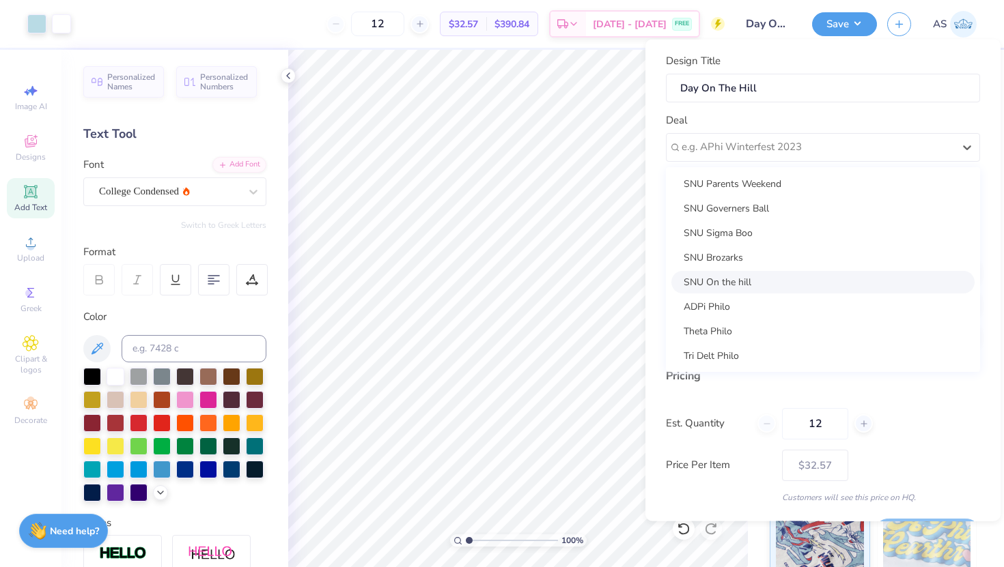
click at [720, 287] on div "SNU On the hill" at bounding box center [822, 281] width 303 height 23
type input "Sam Clark"
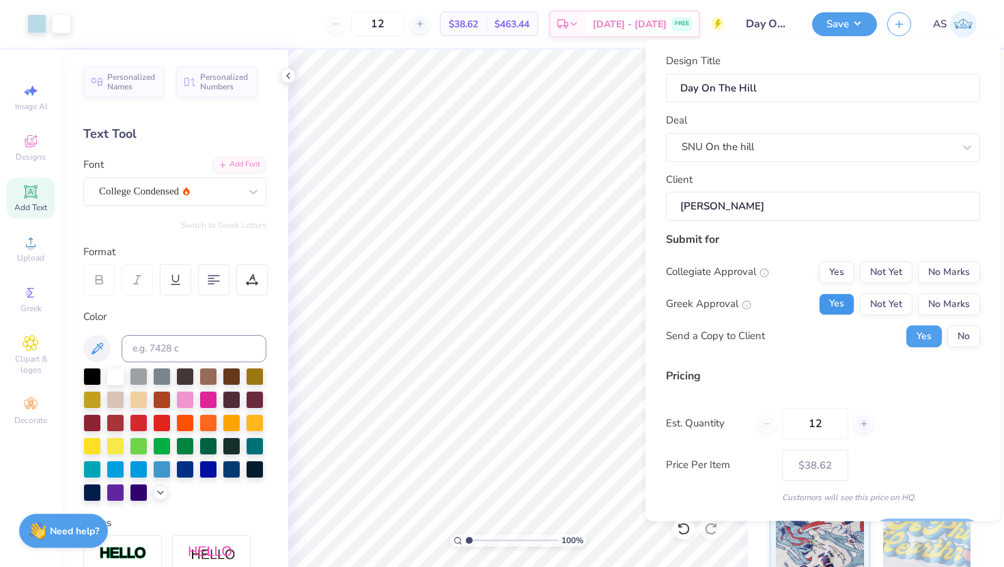
click at [825, 300] on button "Yes" at bounding box center [837, 304] width 36 height 22
click at [954, 339] on button "No" at bounding box center [963, 336] width 33 height 22
click at [956, 280] on button "No Marks" at bounding box center [949, 272] width 62 height 22
type input "$38.62"
drag, startPoint x: 832, startPoint y: 426, endPoint x: 773, endPoint y: 414, distance: 60.5
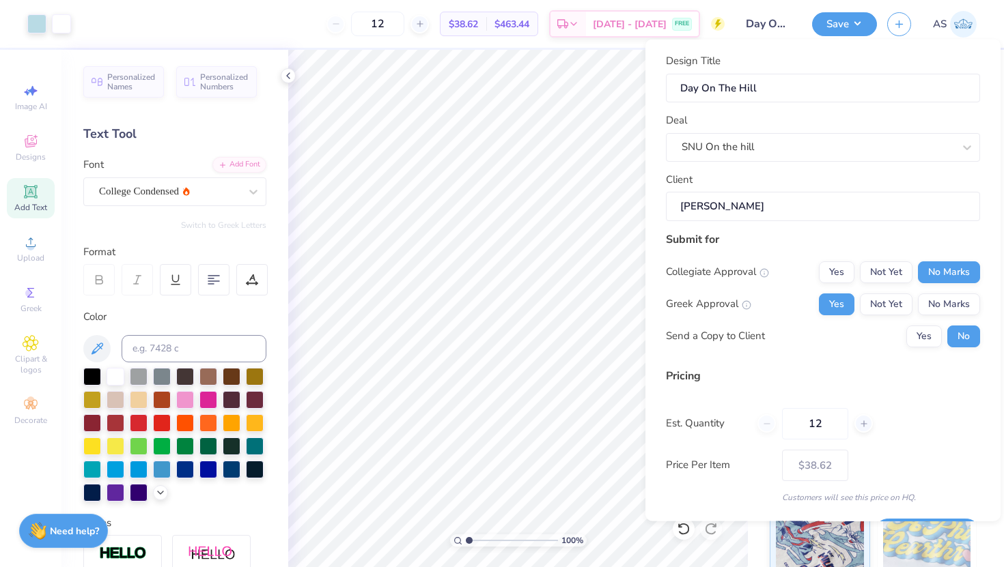
click at [773, 414] on div "12" at bounding box center [814, 423] width 115 height 31
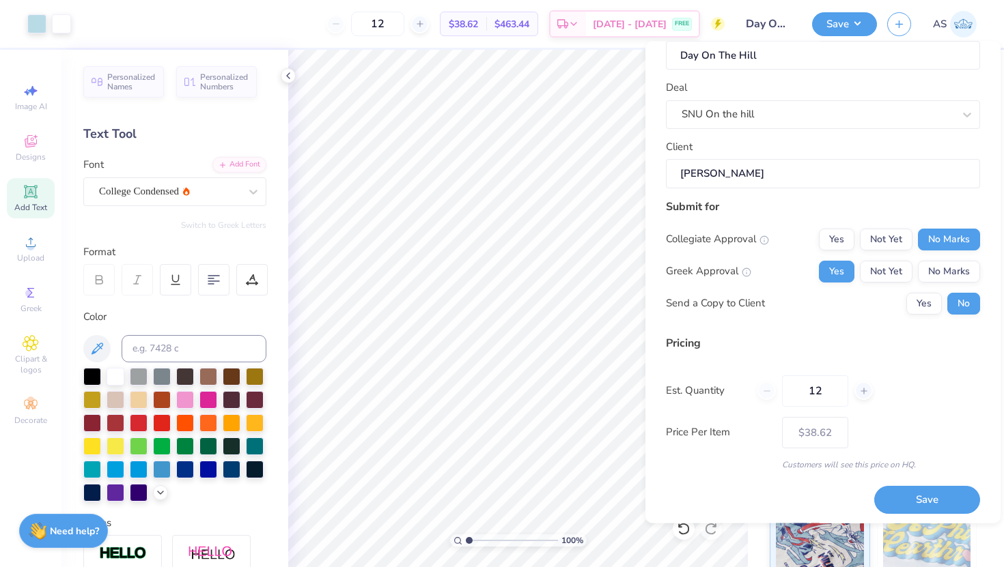
scroll to position [38, 0]
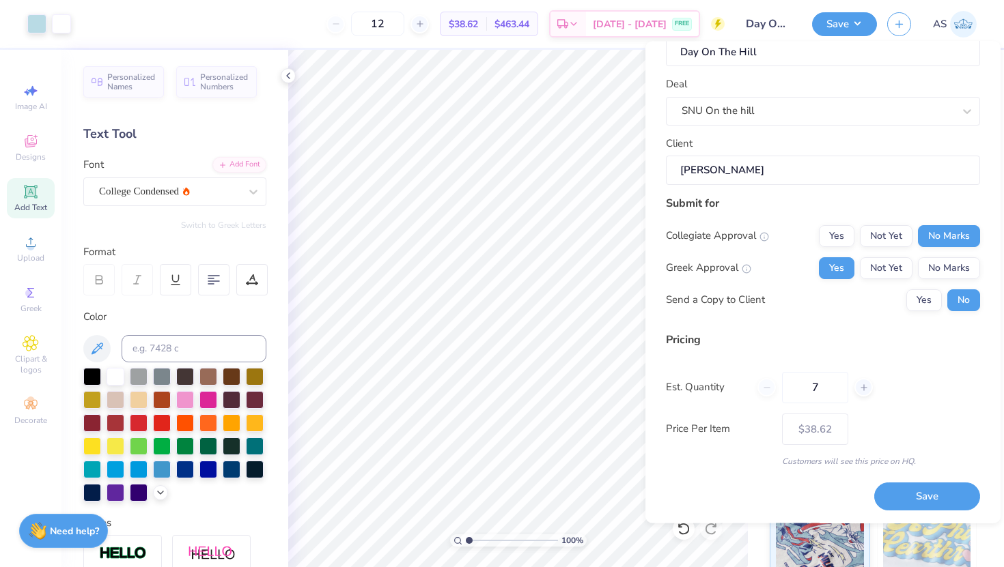
type input "70"
type input "$20.38"
type input "70"
click at [965, 422] on div "Price Per Item $20.38" at bounding box center [823, 428] width 314 height 31
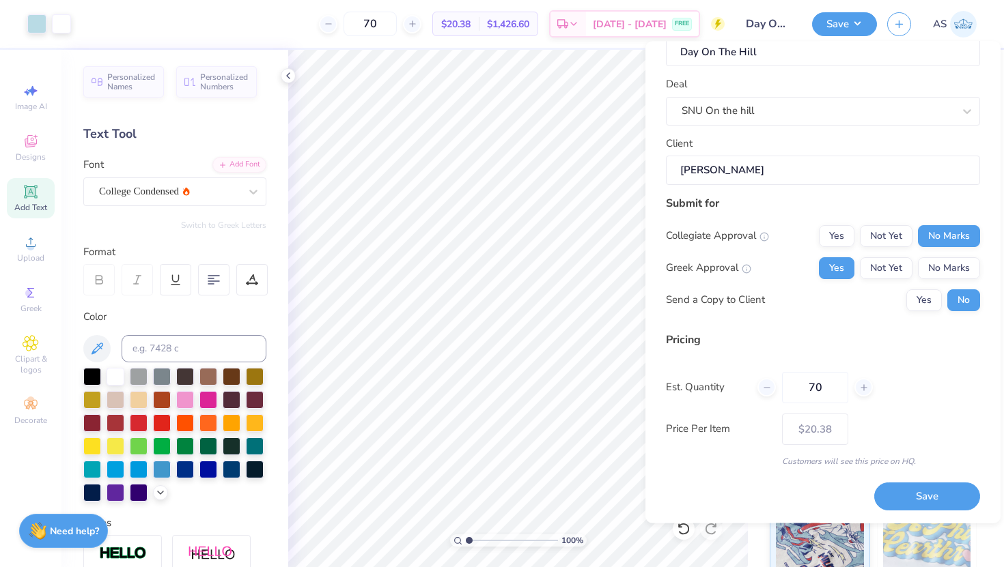
click at [965, 422] on div "Price Per Item $20.38" at bounding box center [823, 428] width 314 height 31
click at [931, 490] on button "Save" at bounding box center [927, 497] width 106 height 28
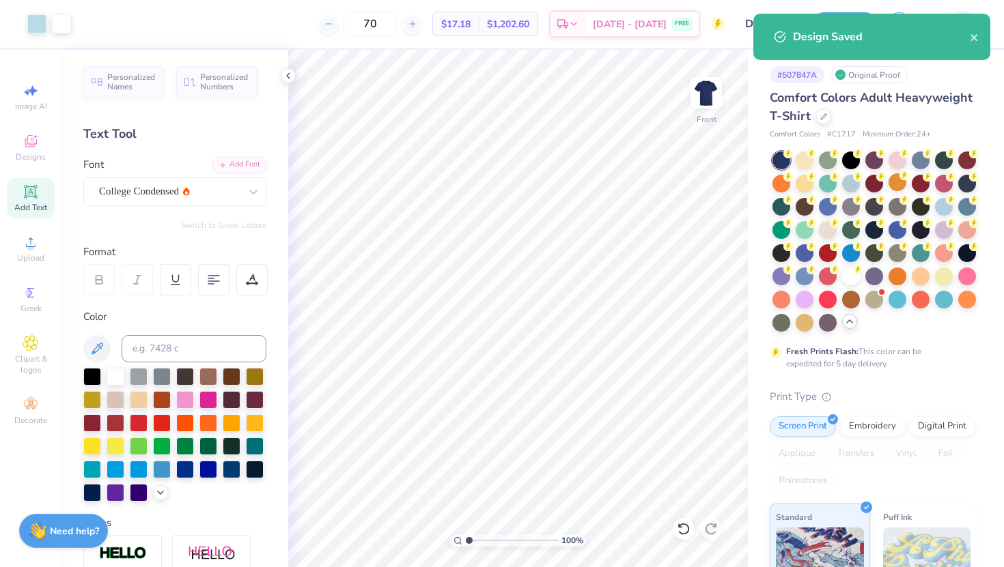
type input "– –"
click at [978, 39] on icon "close" at bounding box center [975, 37] width 10 height 11
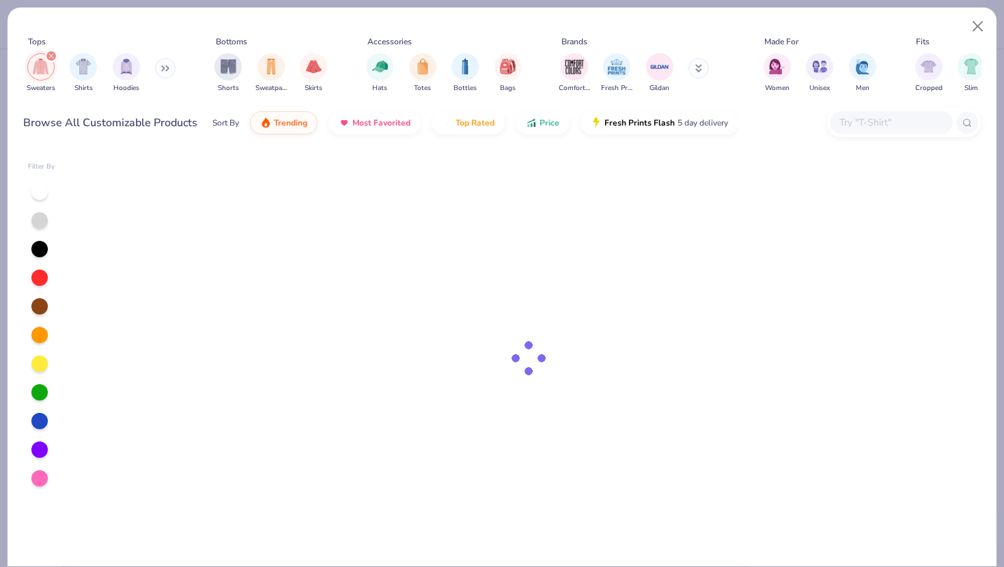
type input "Theta Set"
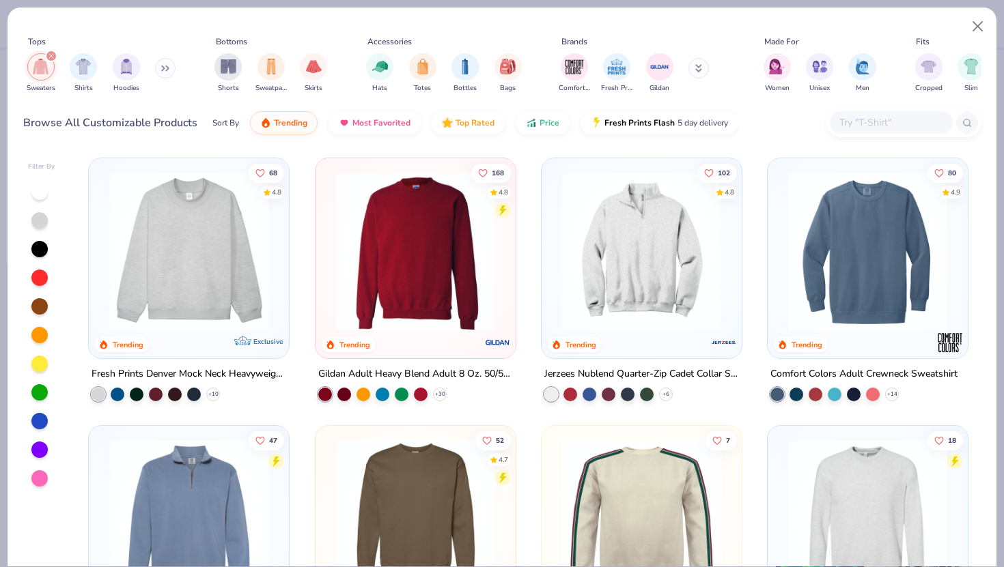
type textarea "x"
